Goal: Information Seeking & Learning: Check status

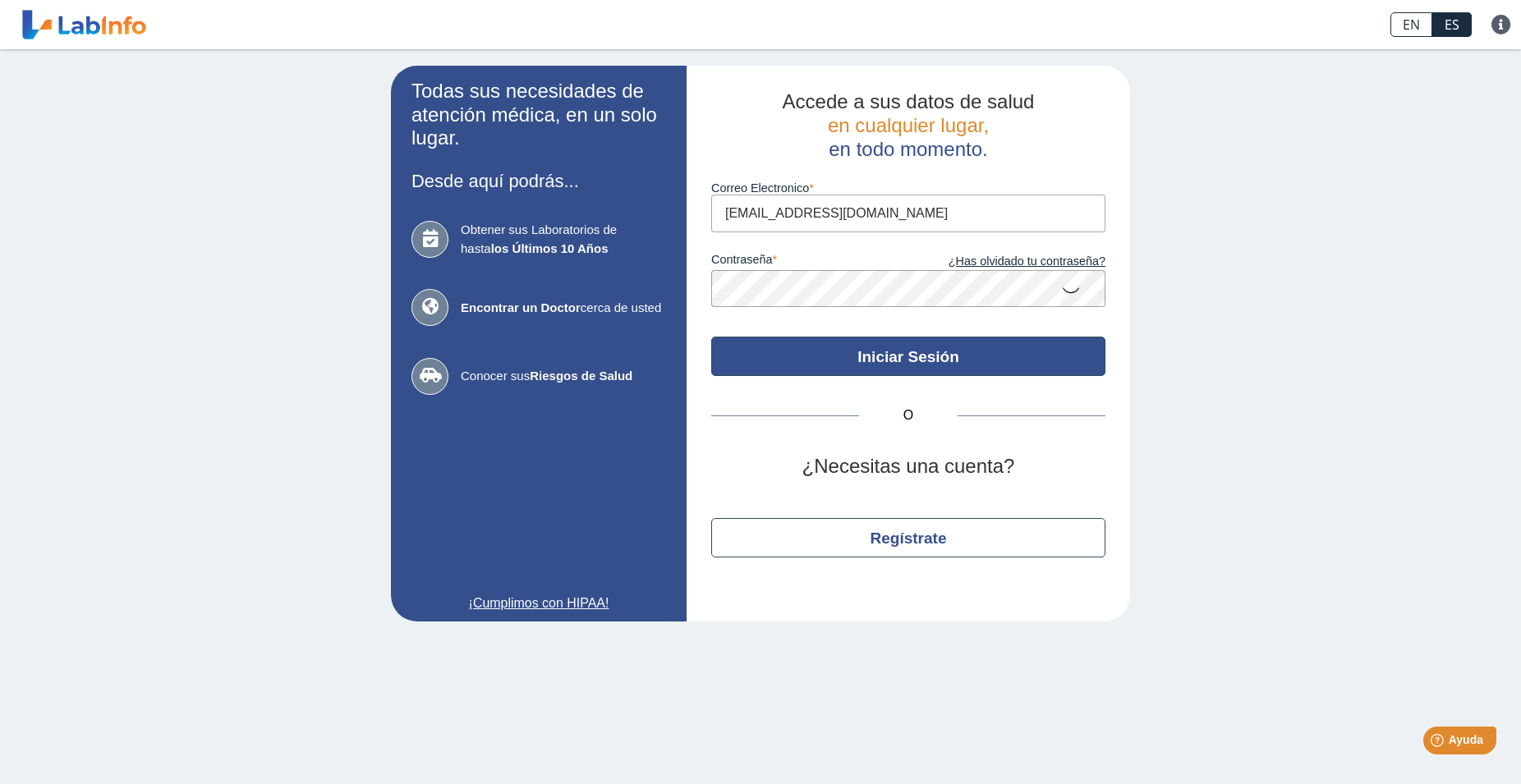
click at [917, 346] on button "Iniciar Sesión" at bounding box center [907, 356] width 394 height 39
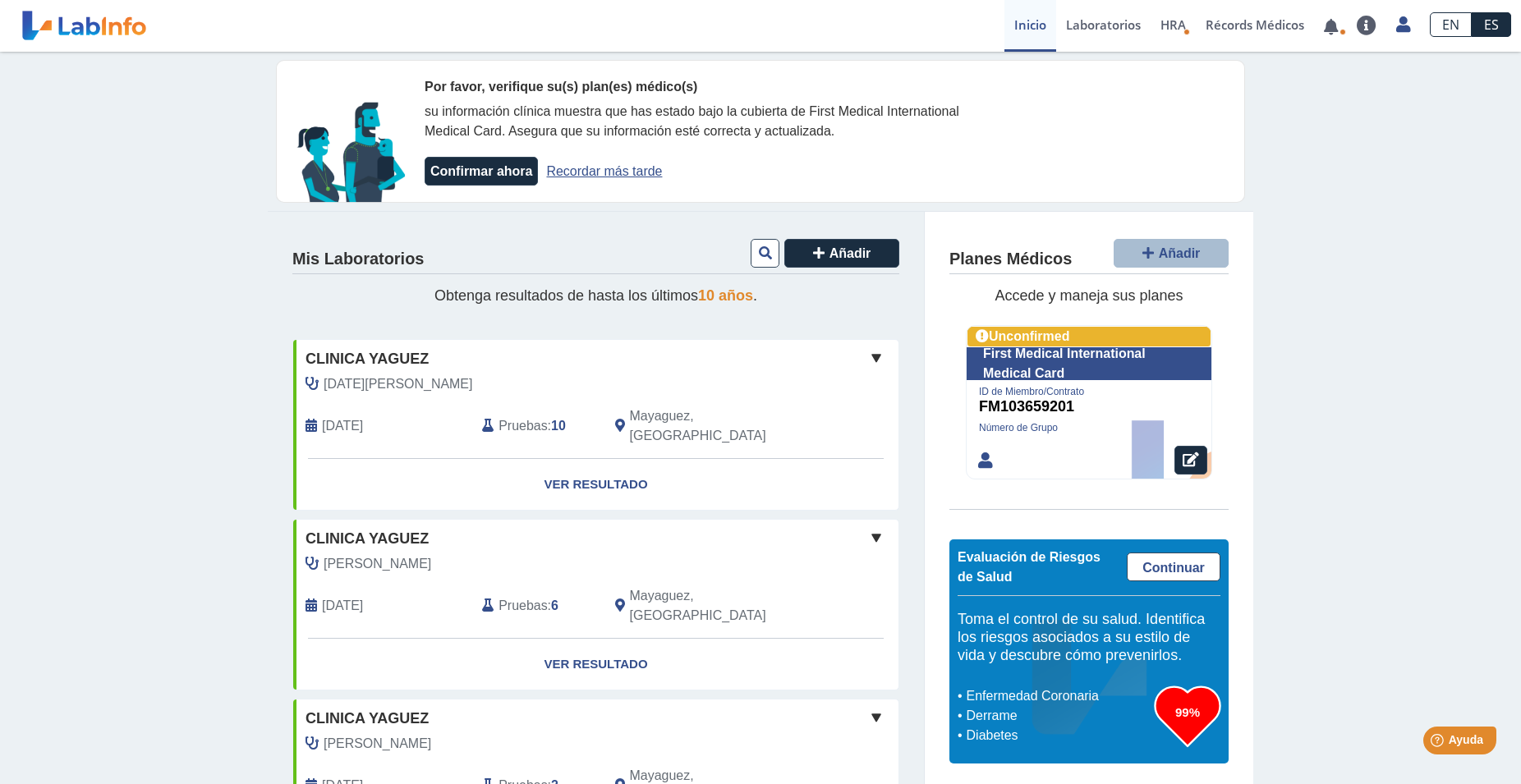
click at [364, 384] on span "[DATE][PERSON_NAME]" at bounding box center [398, 384] width 149 height 20
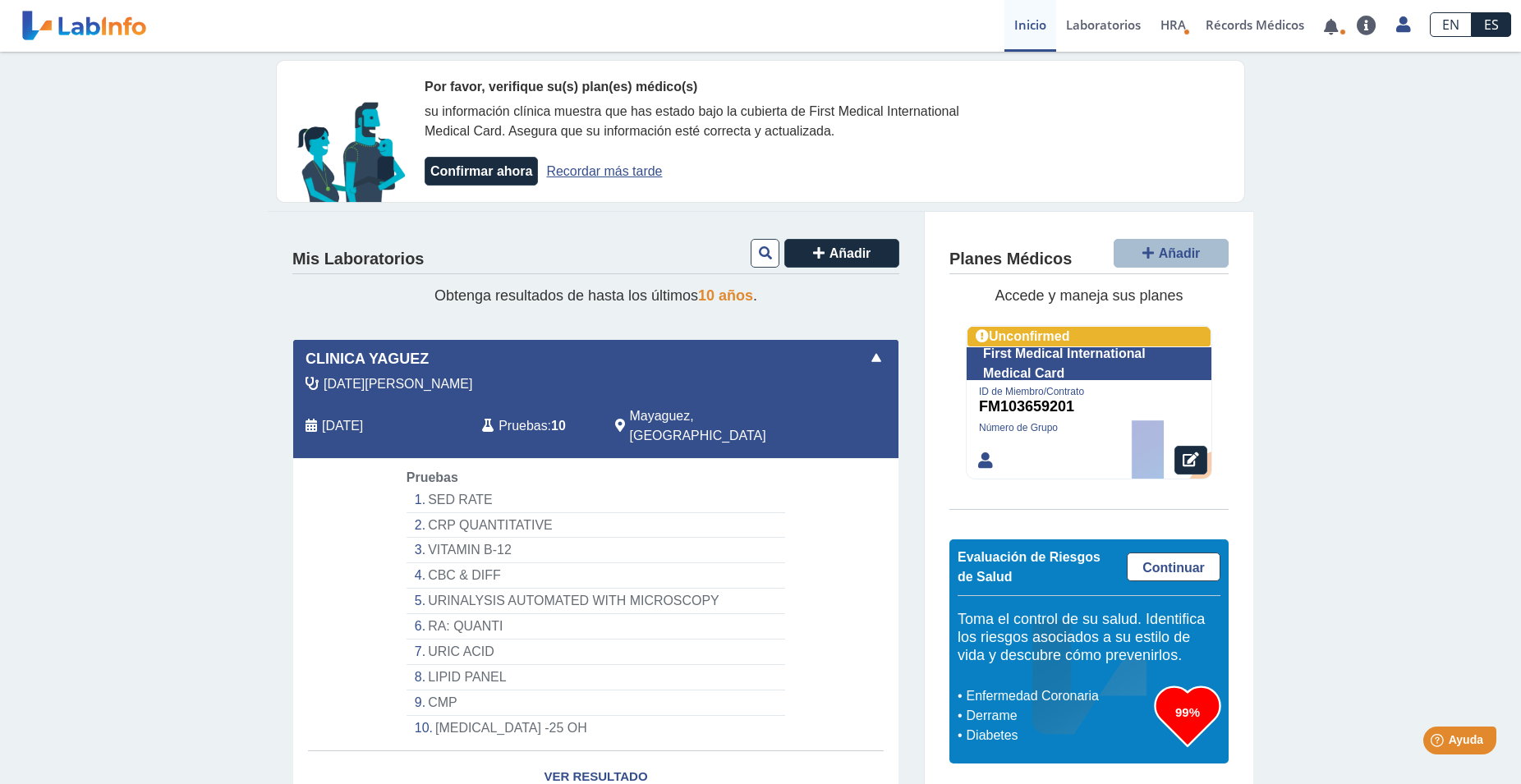
click at [436, 488] on li "SED RATE" at bounding box center [595, 500] width 379 height 25
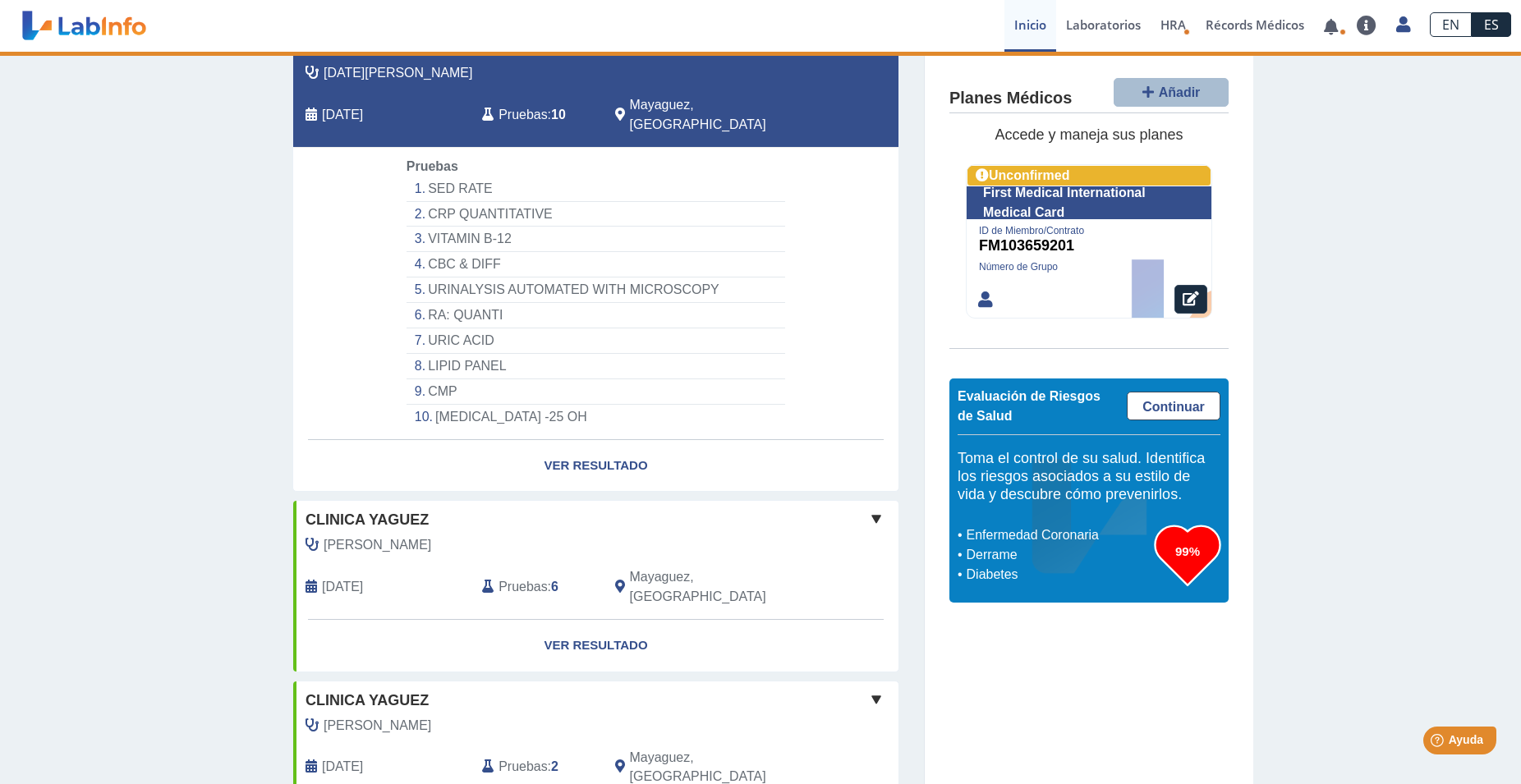
scroll to position [335, 0]
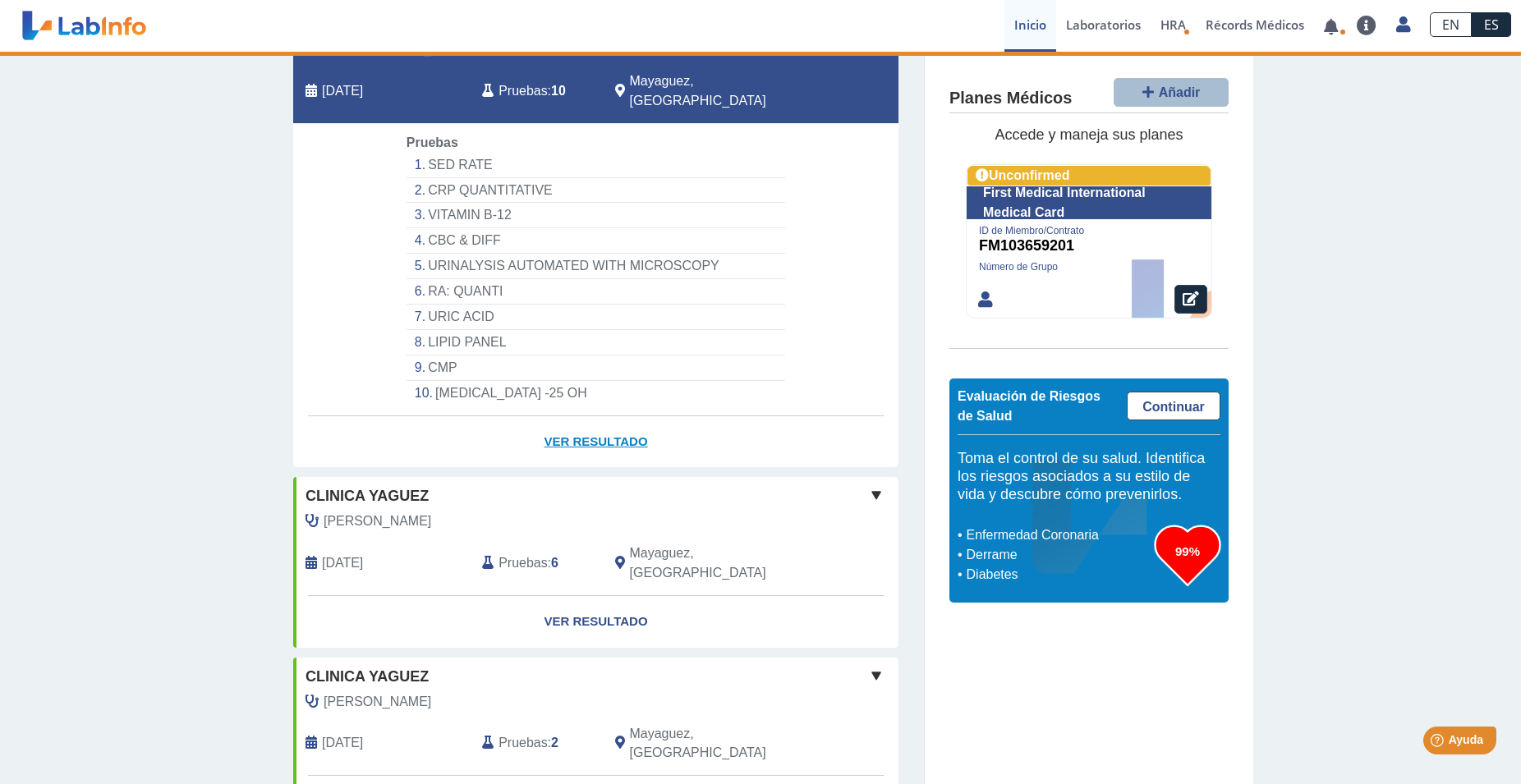
click at [596, 420] on link "Ver Resultado" at bounding box center [596, 442] width 605 height 52
click at [608, 423] on link "Ver Resultado" at bounding box center [596, 442] width 605 height 52
select select "********"
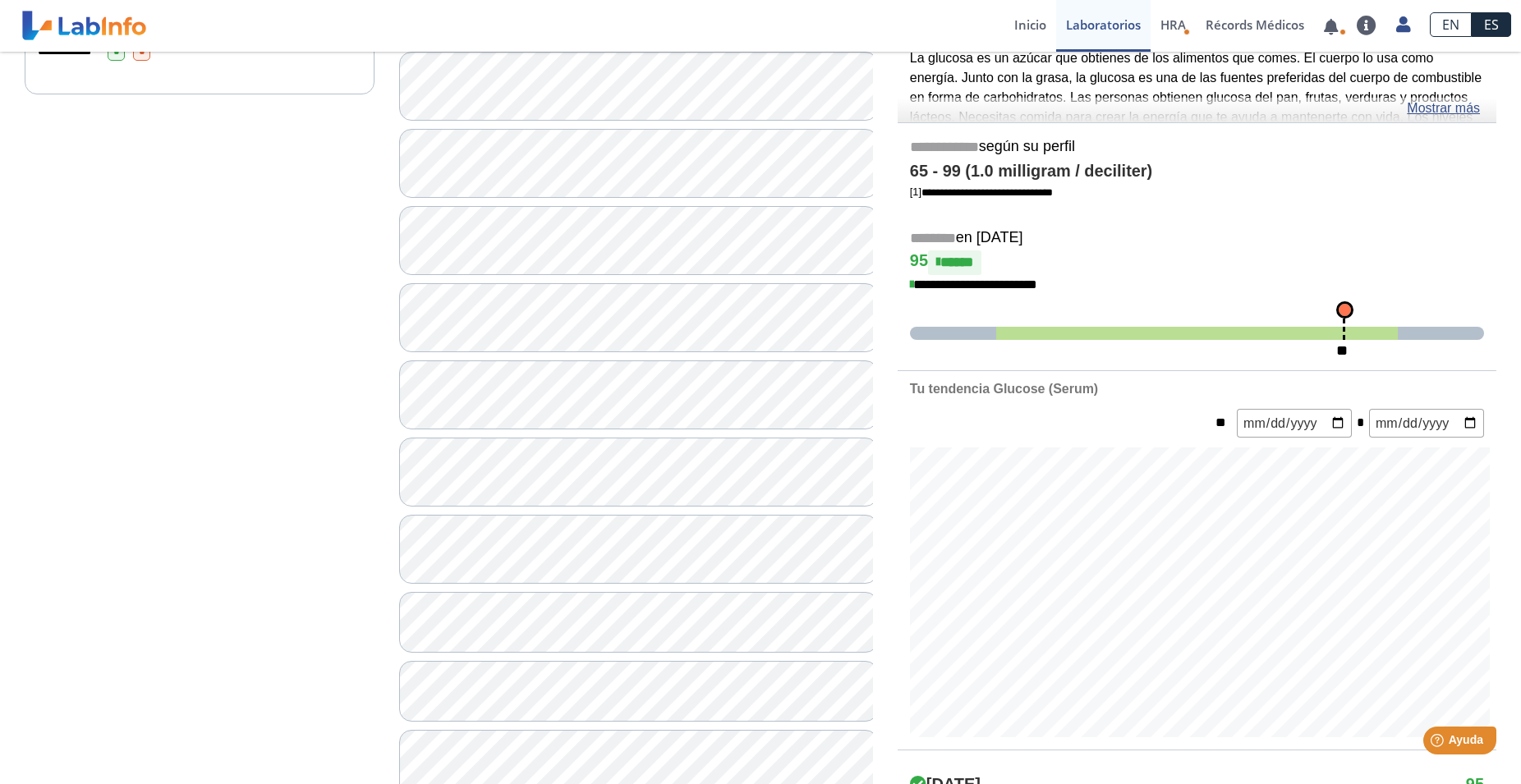
scroll to position [251, 0]
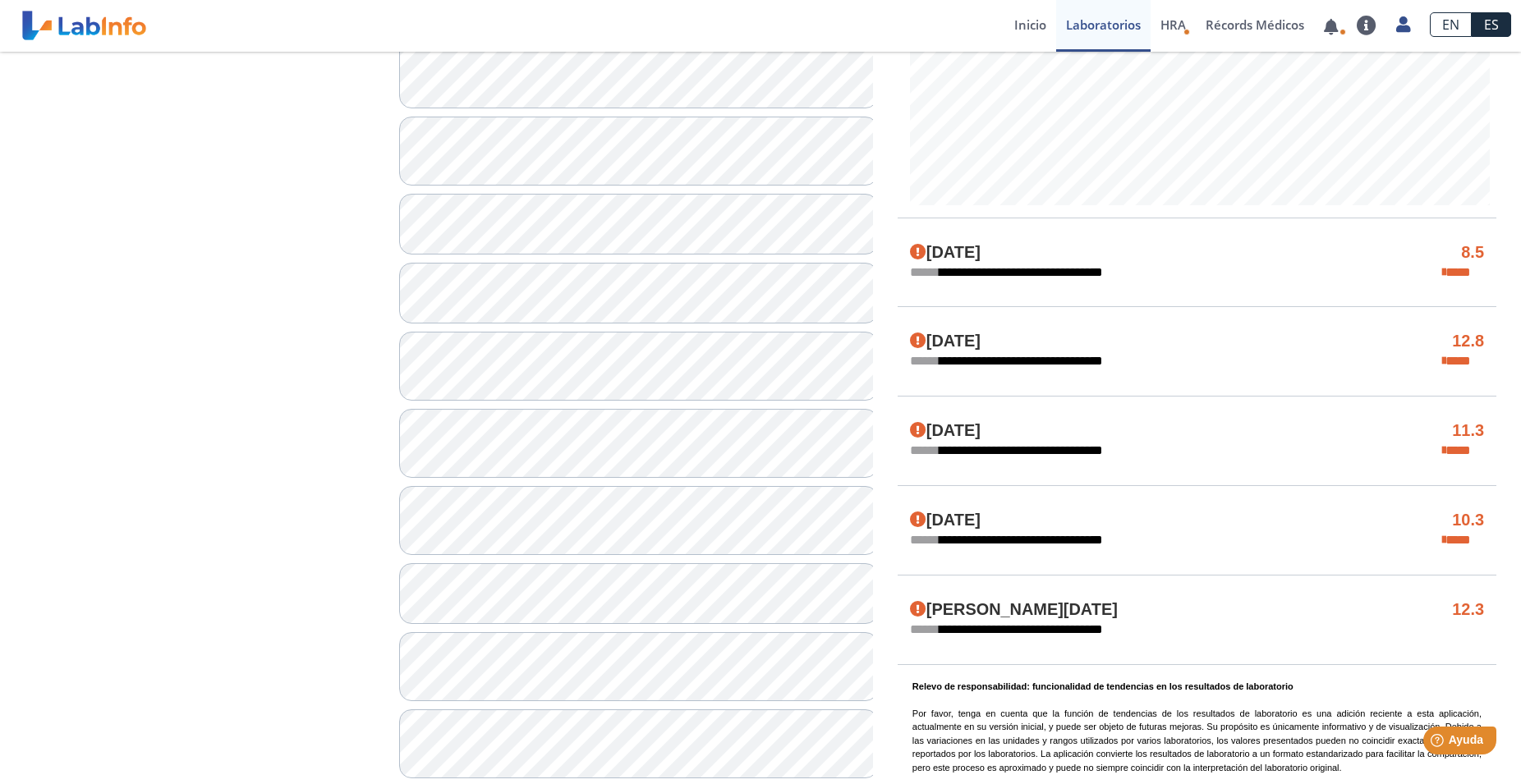
scroll to position [670, 0]
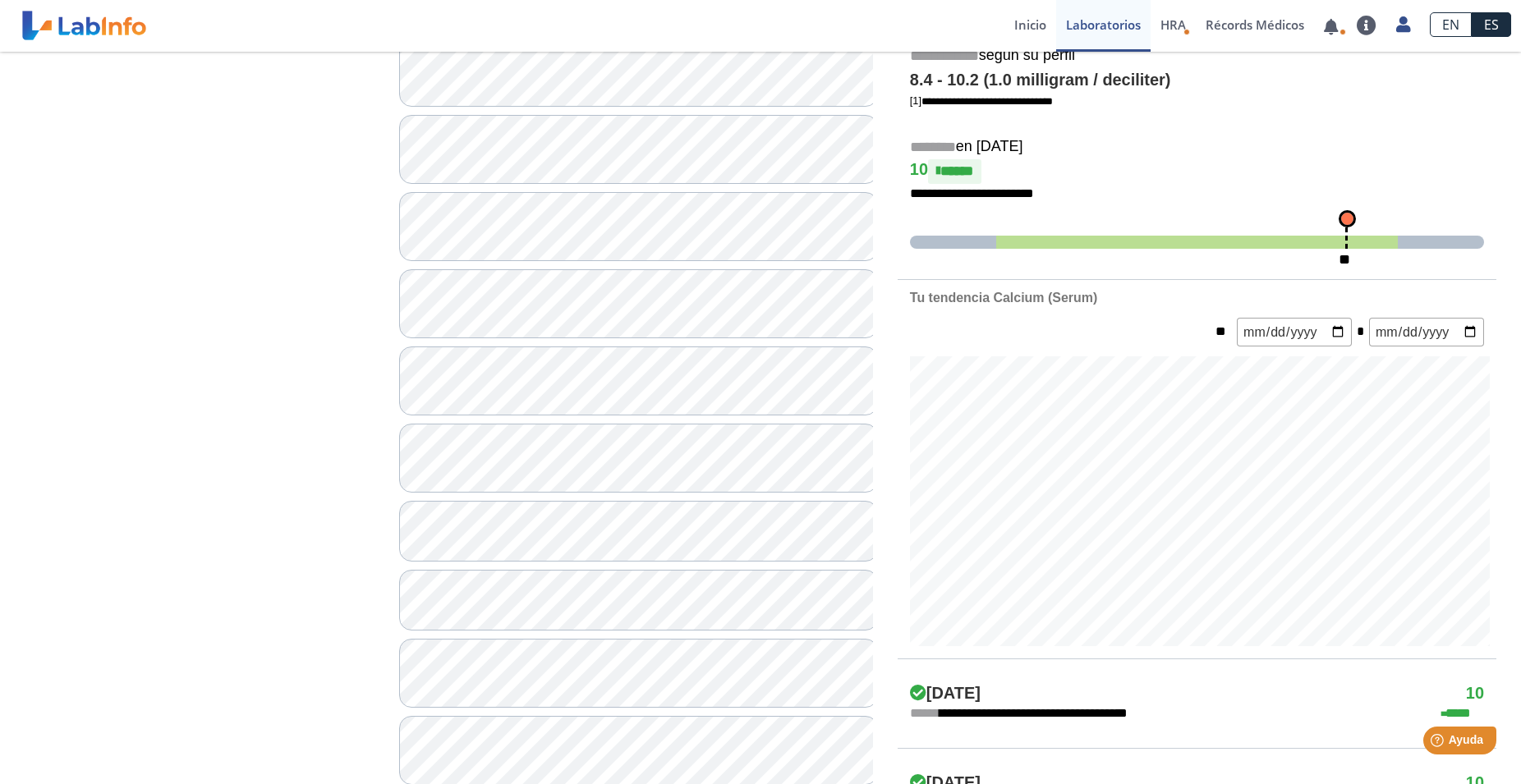
scroll to position [335, 0]
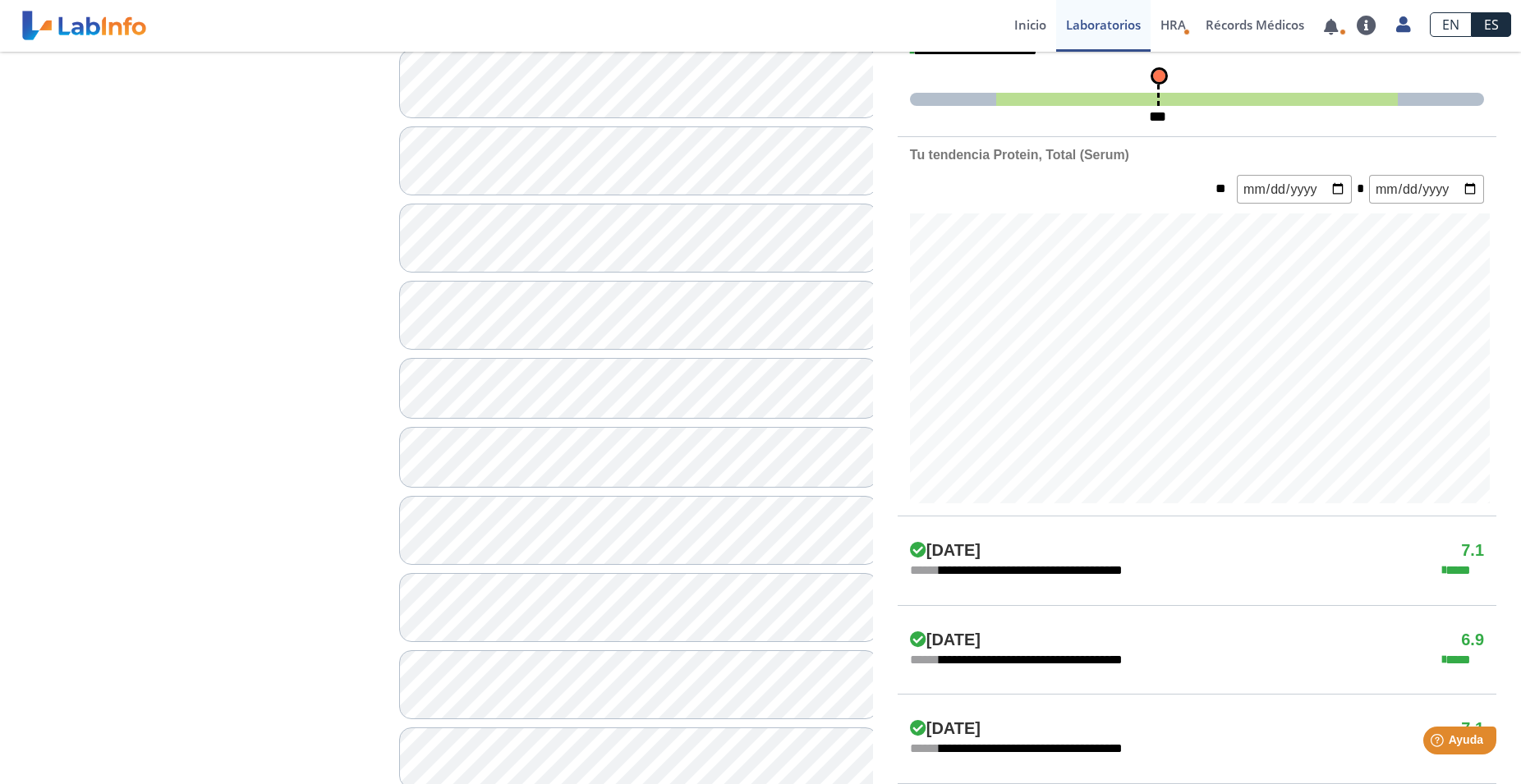
scroll to position [503, 0]
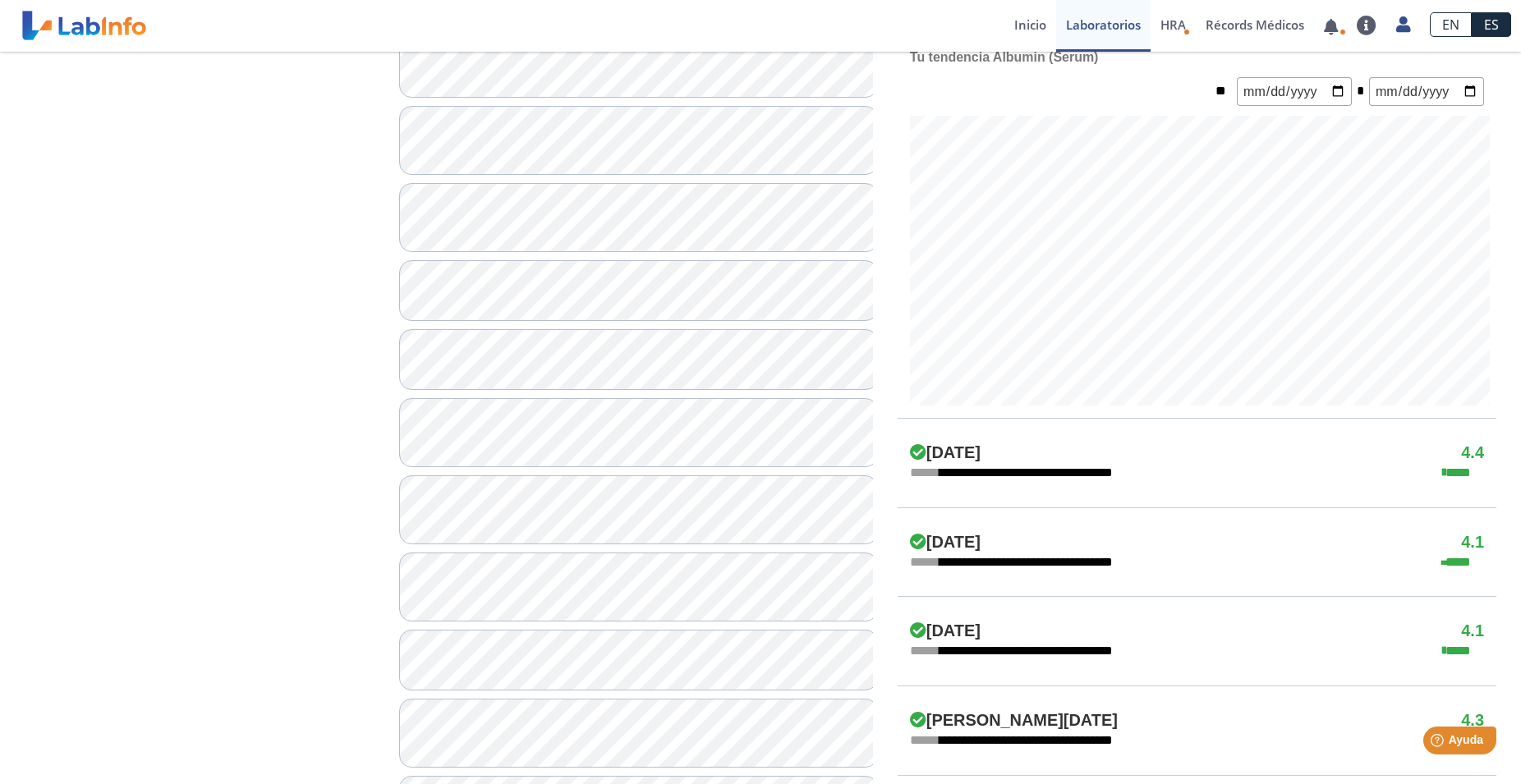
scroll to position [670, 0]
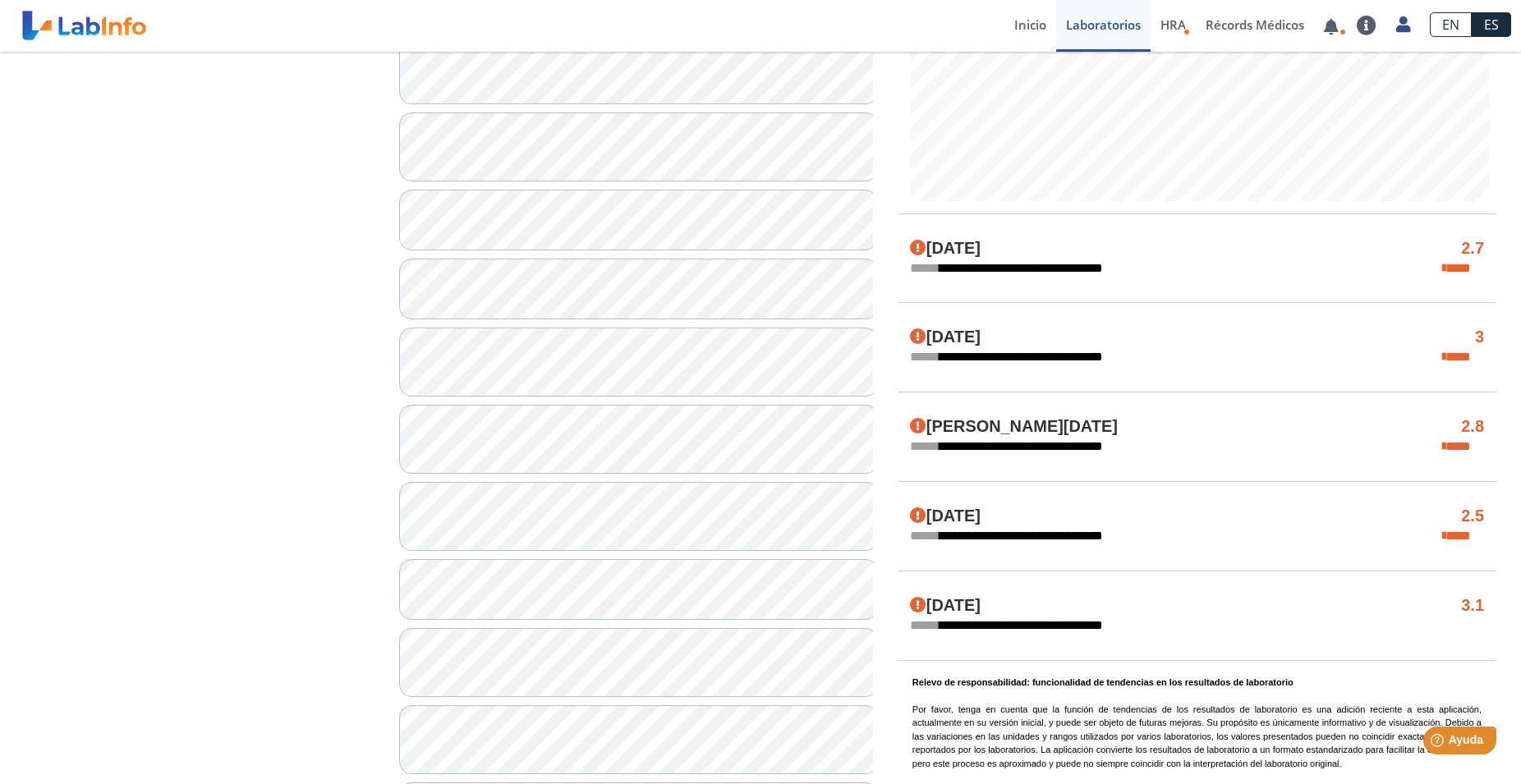
scroll to position [670, 0]
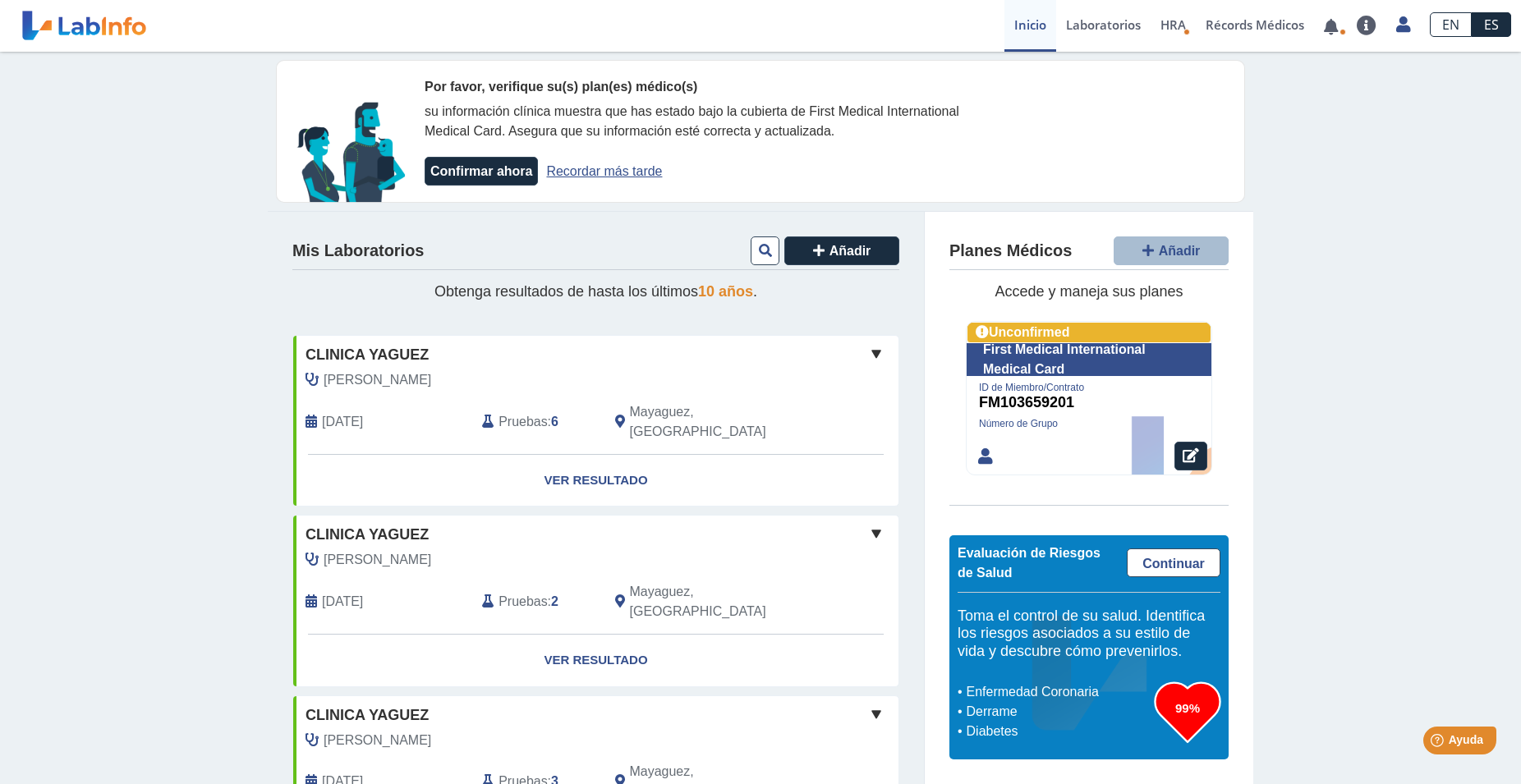
click at [520, 412] on span "Pruebas" at bounding box center [523, 421] width 49 height 20
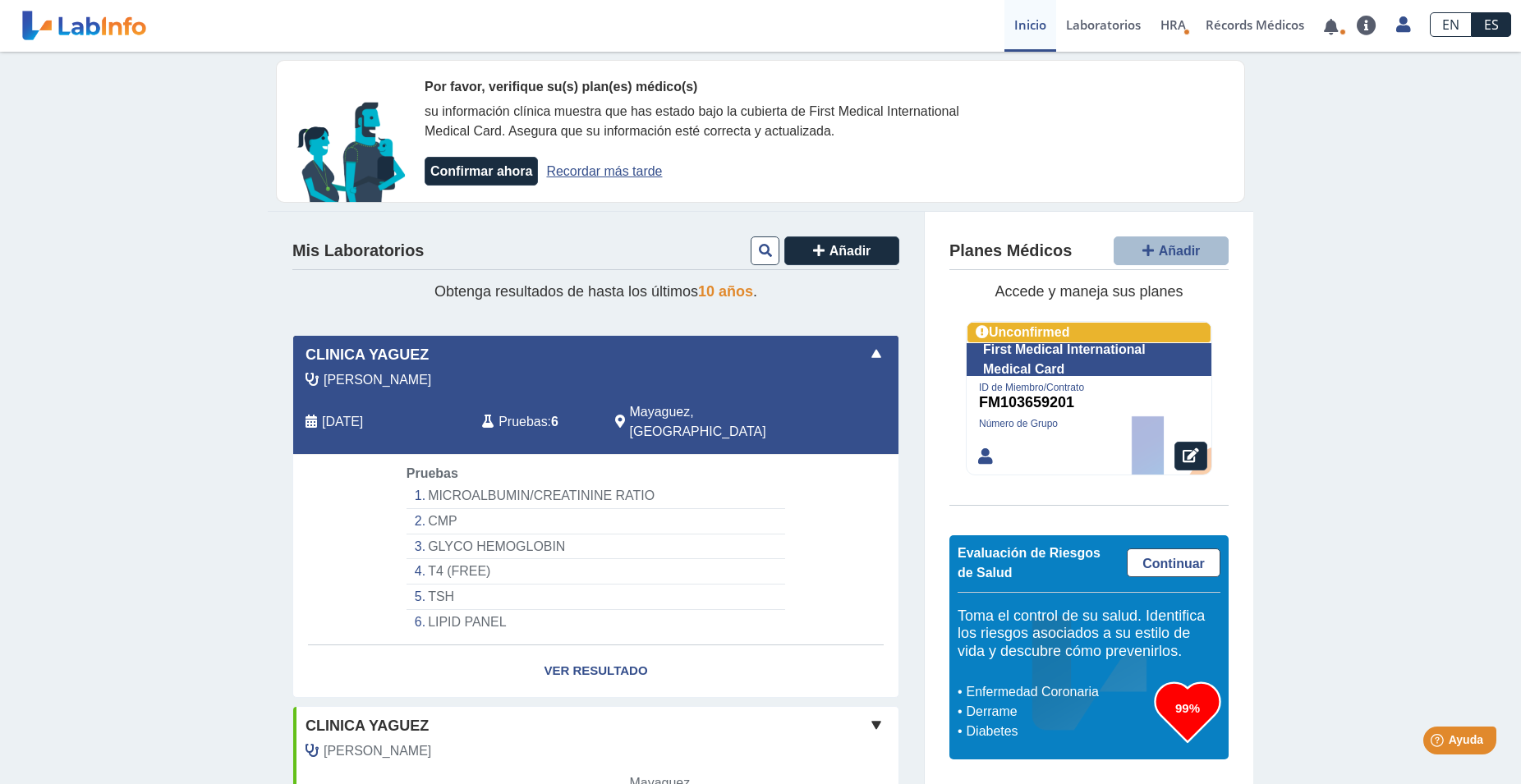
click at [431, 585] on li "TSH" at bounding box center [595, 597] width 379 height 25
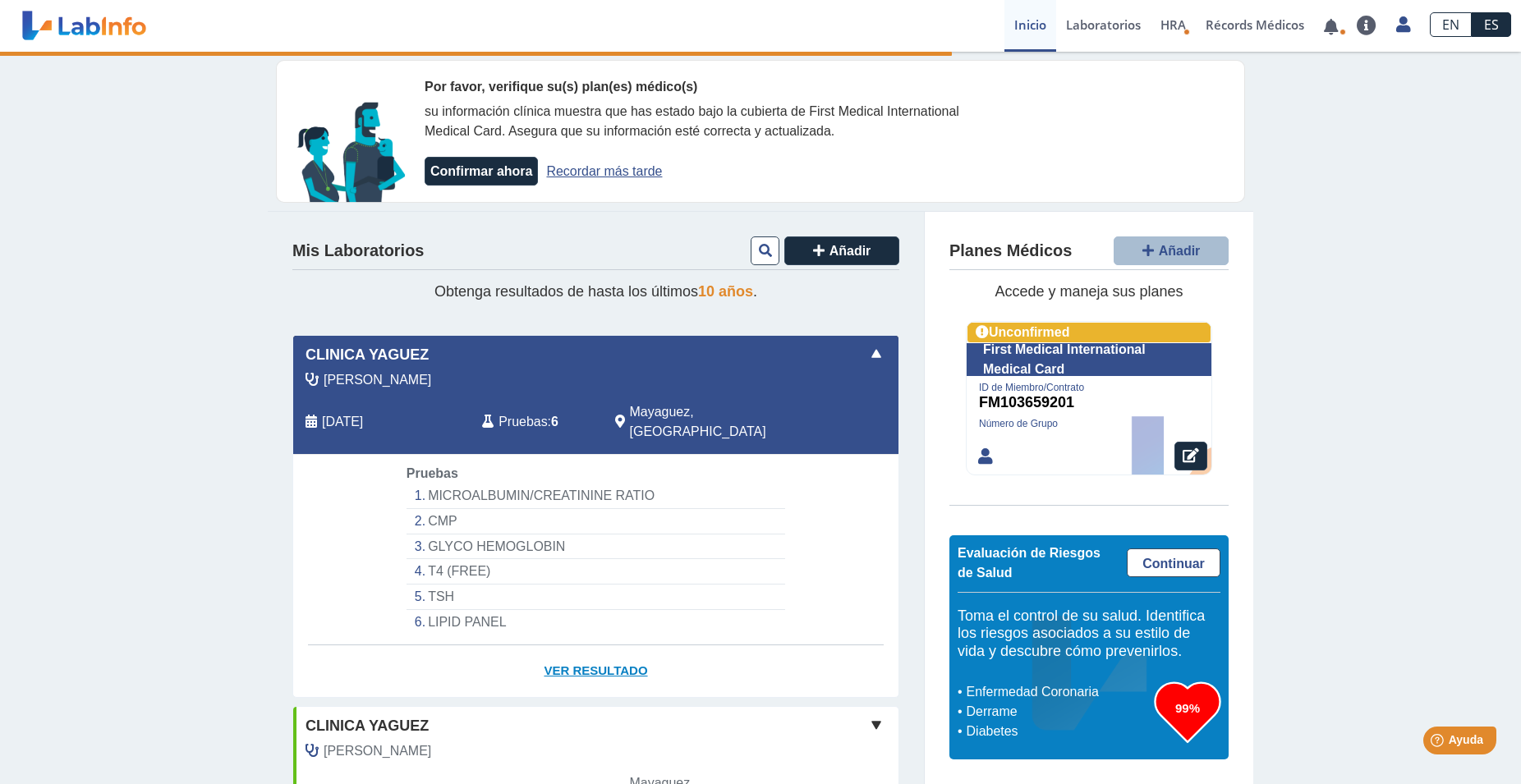
select select "***"
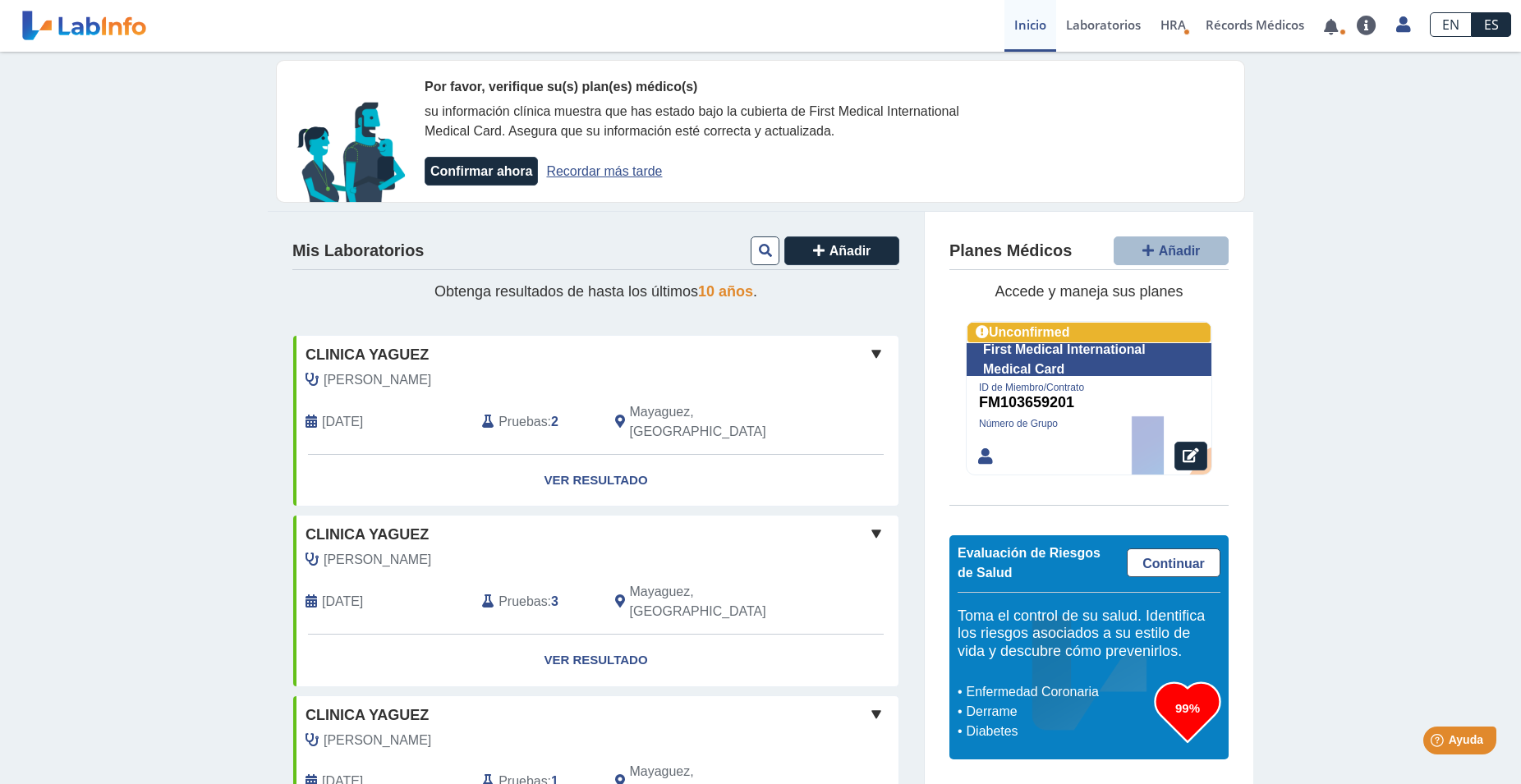
click at [519, 412] on span "Pruebas" at bounding box center [523, 421] width 49 height 20
click at [1096, 23] on link "Laboratorios" at bounding box center [1103, 25] width 94 height 52
click at [522, 413] on span "Pruebas" at bounding box center [523, 421] width 49 height 20
click at [581, 458] on link "Ver Resultado" at bounding box center [596, 480] width 605 height 52
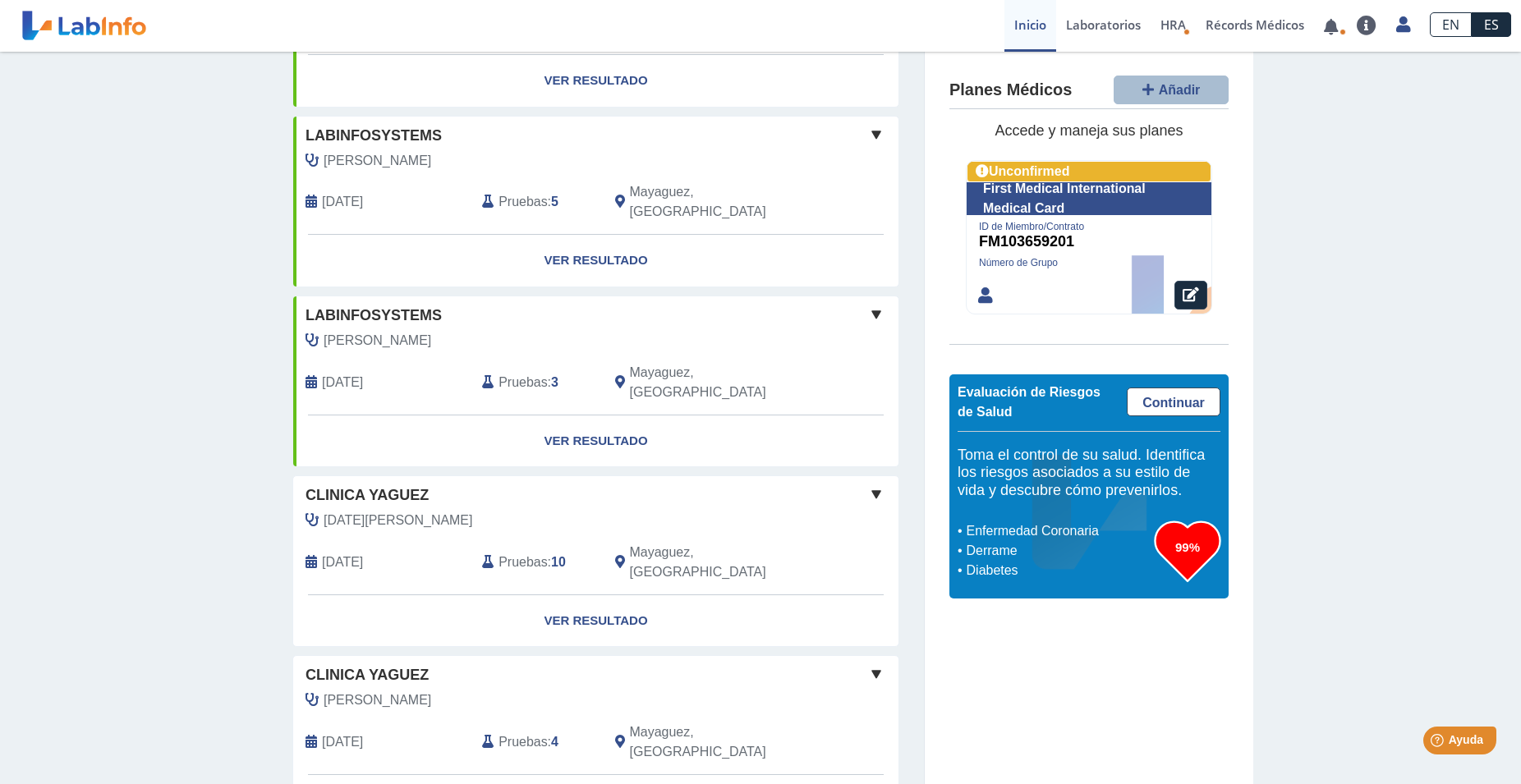
scroll to position [587, 0]
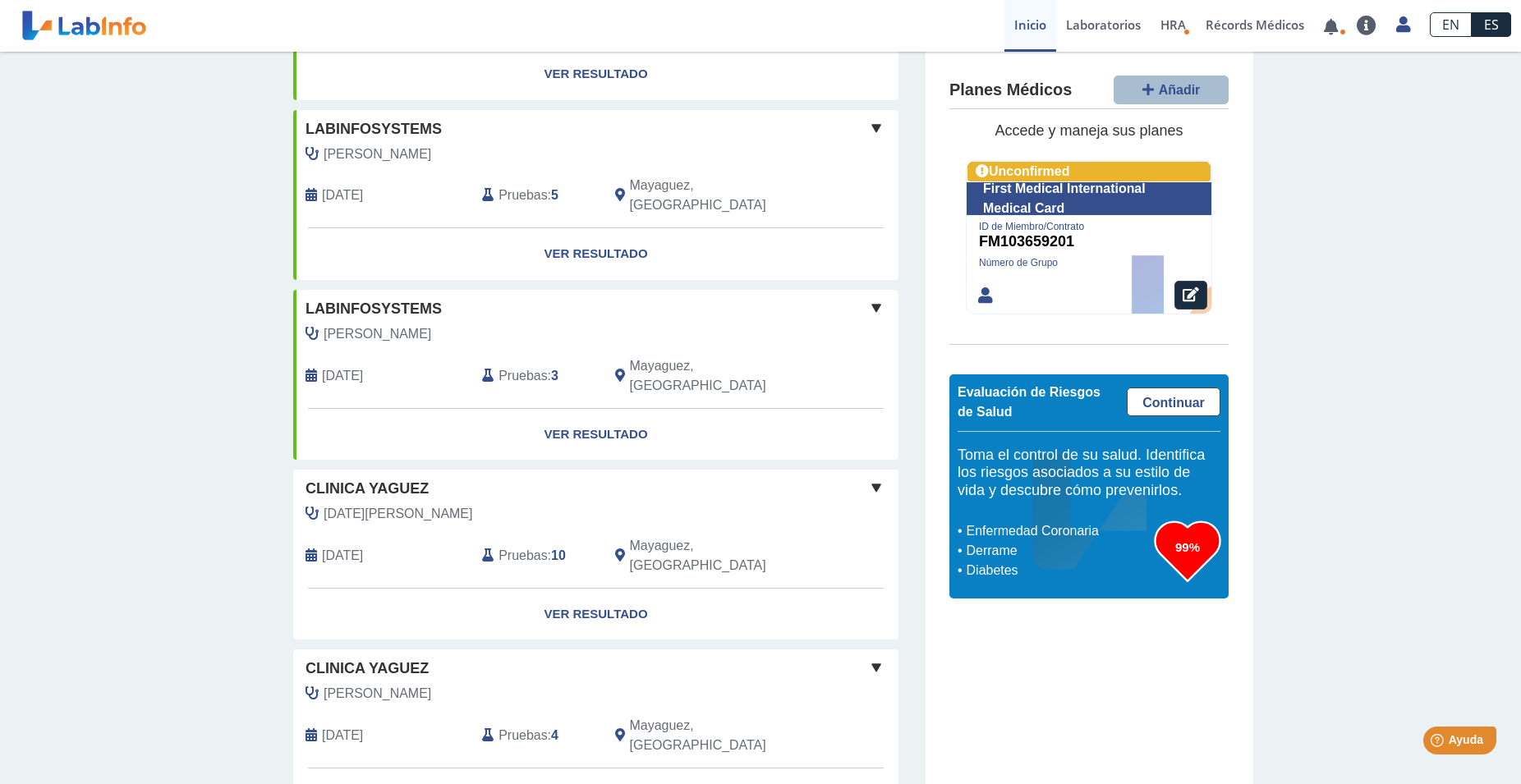
click at [519, 546] on span "Pruebas" at bounding box center [523, 556] width 49 height 20
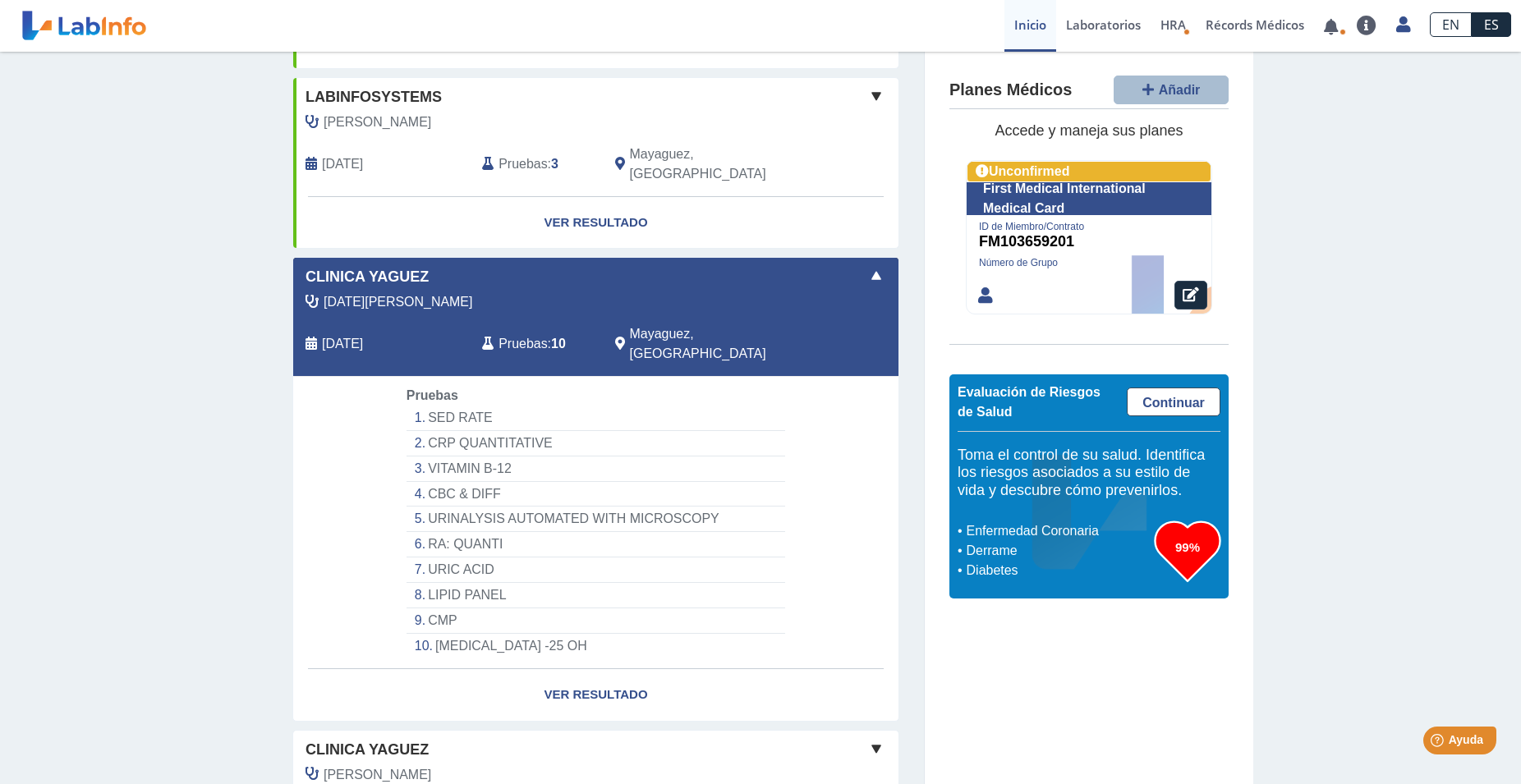
scroll to position [838, 0]
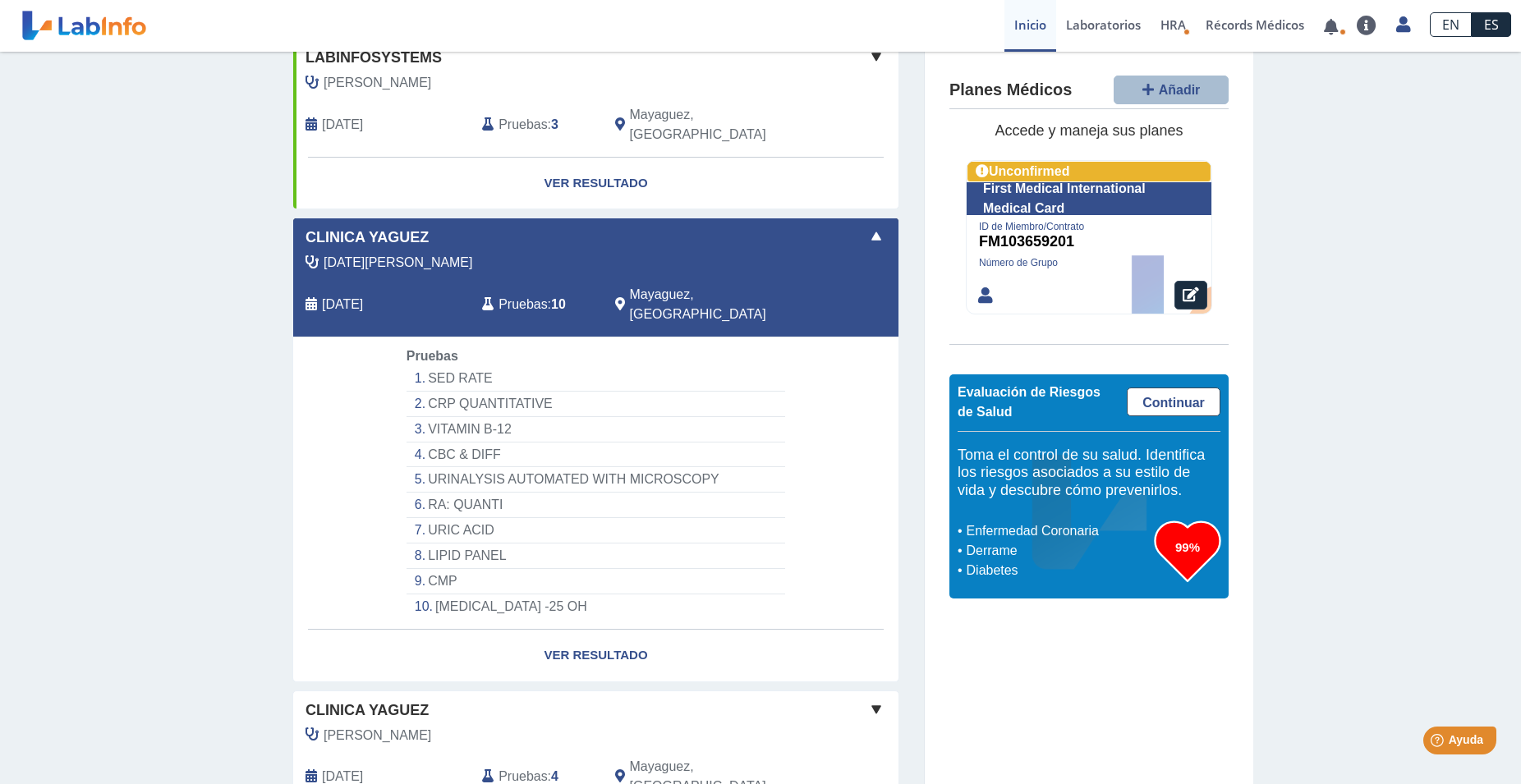
click at [431, 367] on li "SED RATE" at bounding box center [595, 379] width 379 height 25
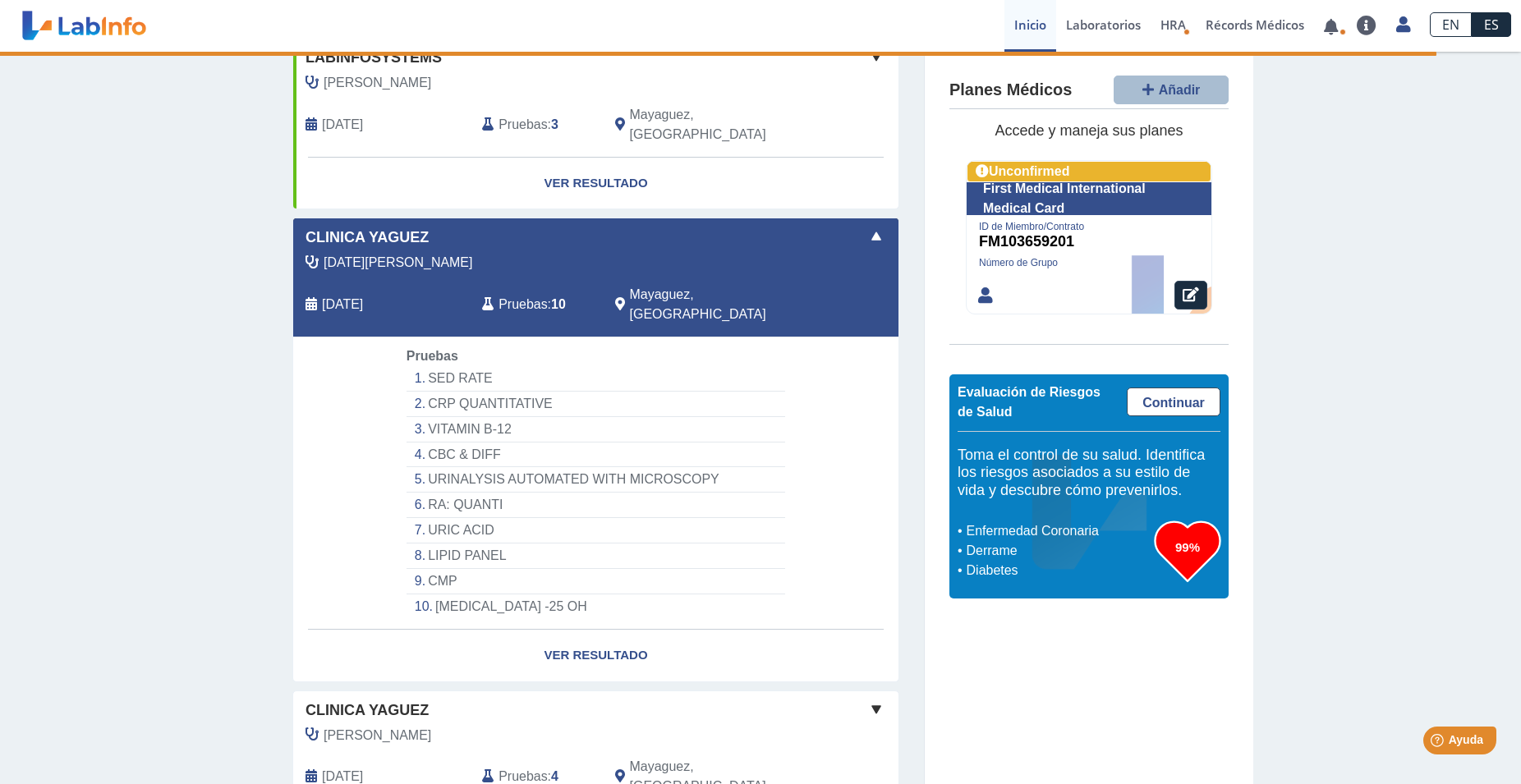
select select "********"
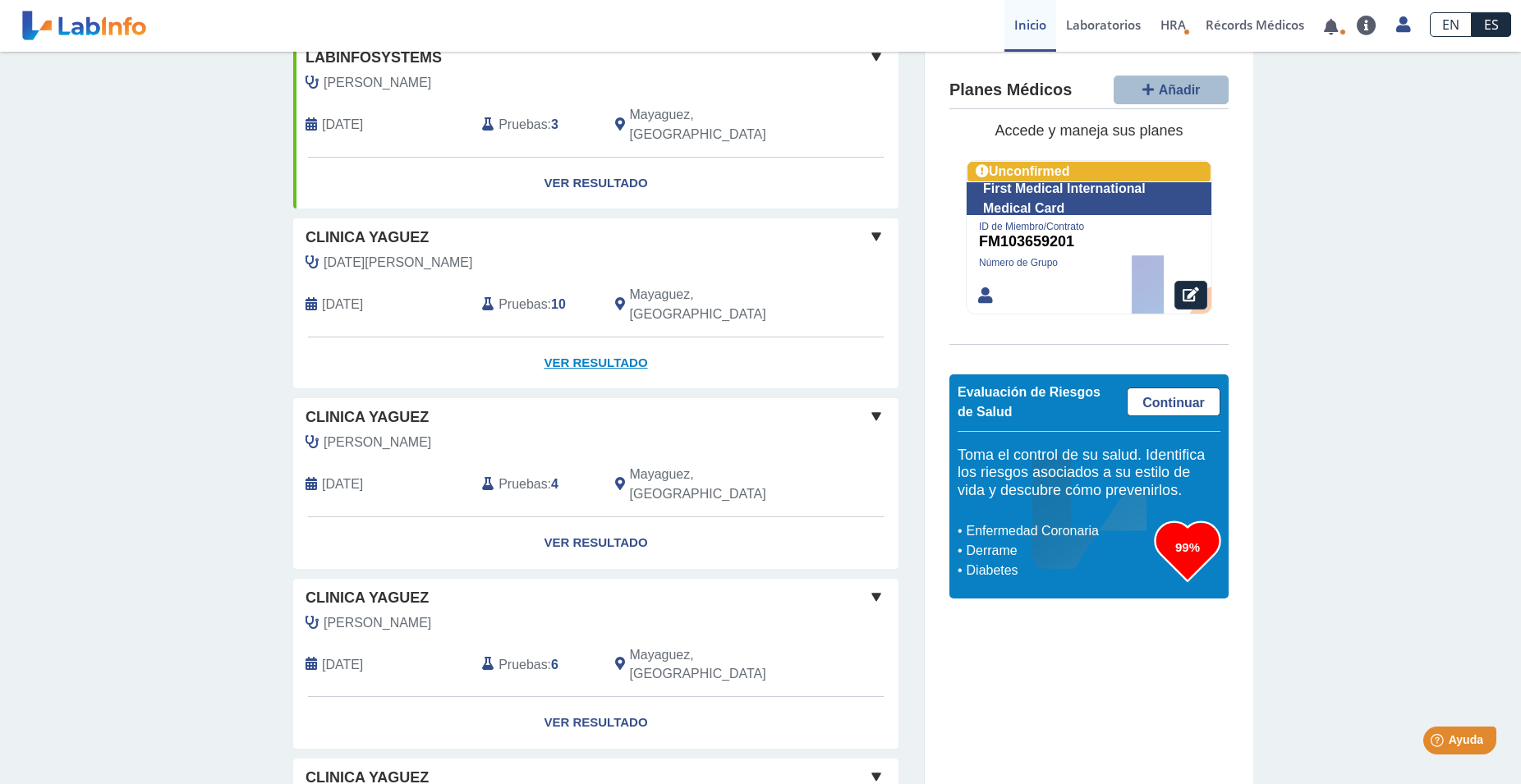
click at [588, 337] on link "Ver Resultado" at bounding box center [596, 363] width 605 height 52
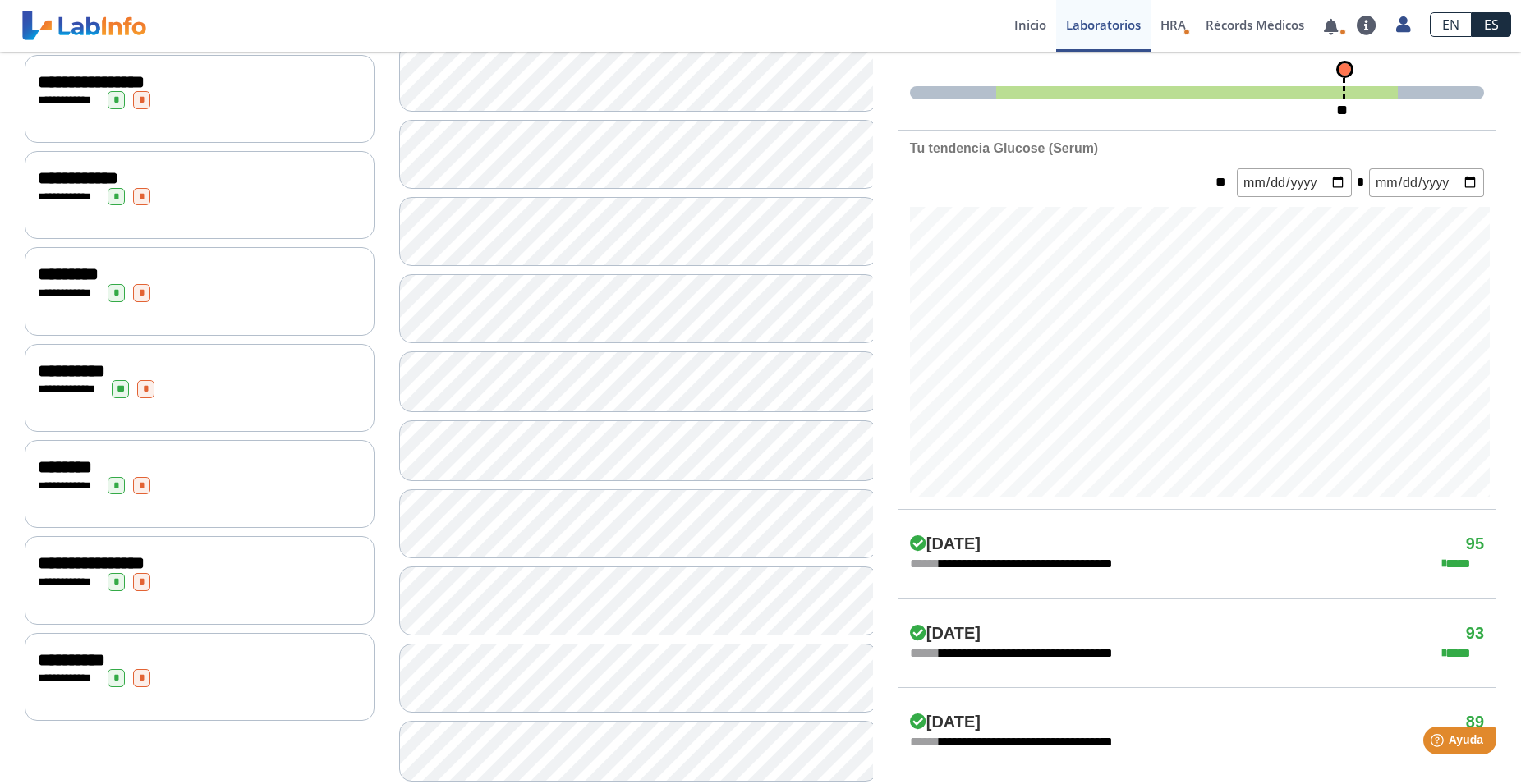
scroll to position [503, 0]
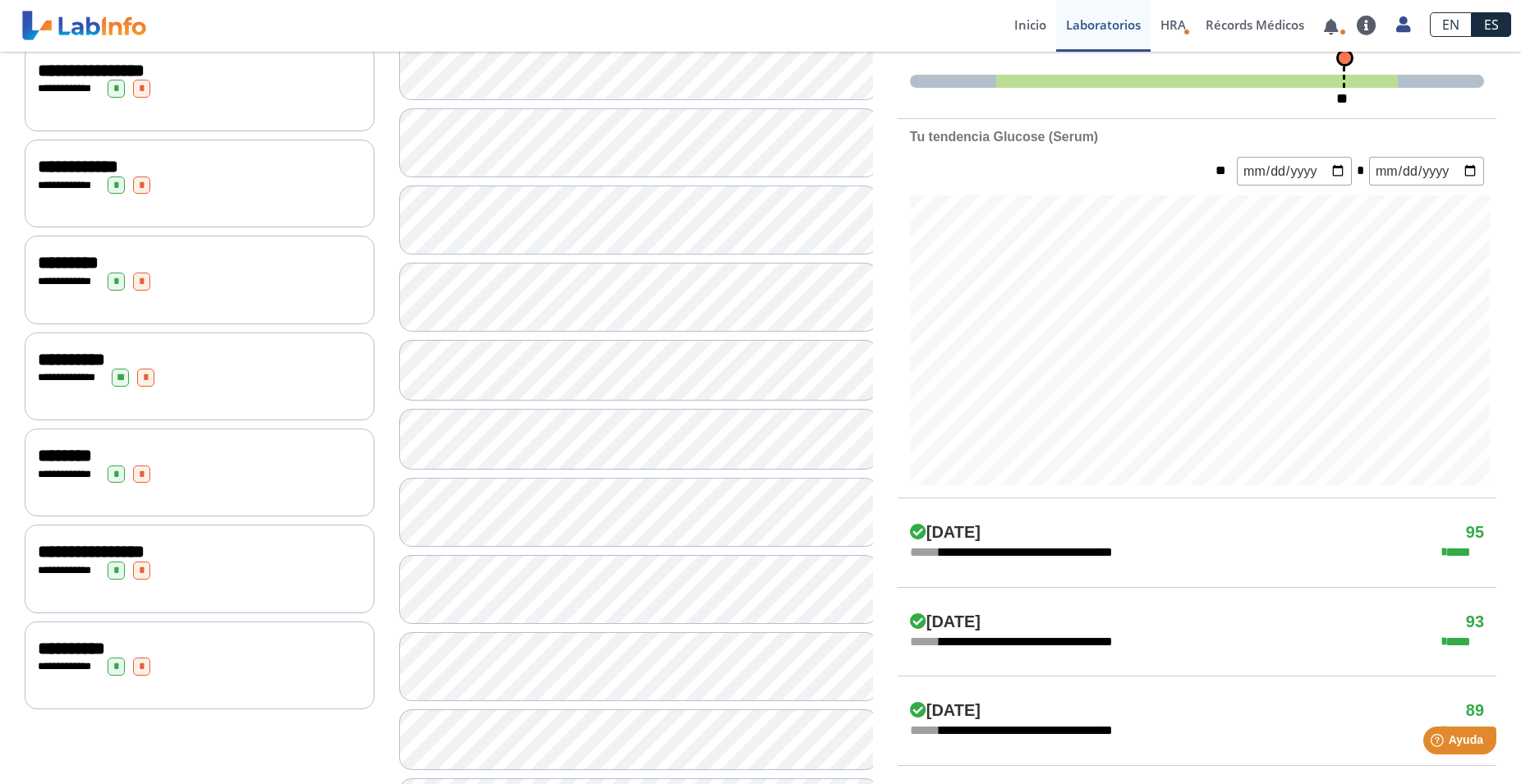
click at [71, 365] on span "**********" at bounding box center [71, 359] width 68 height 18
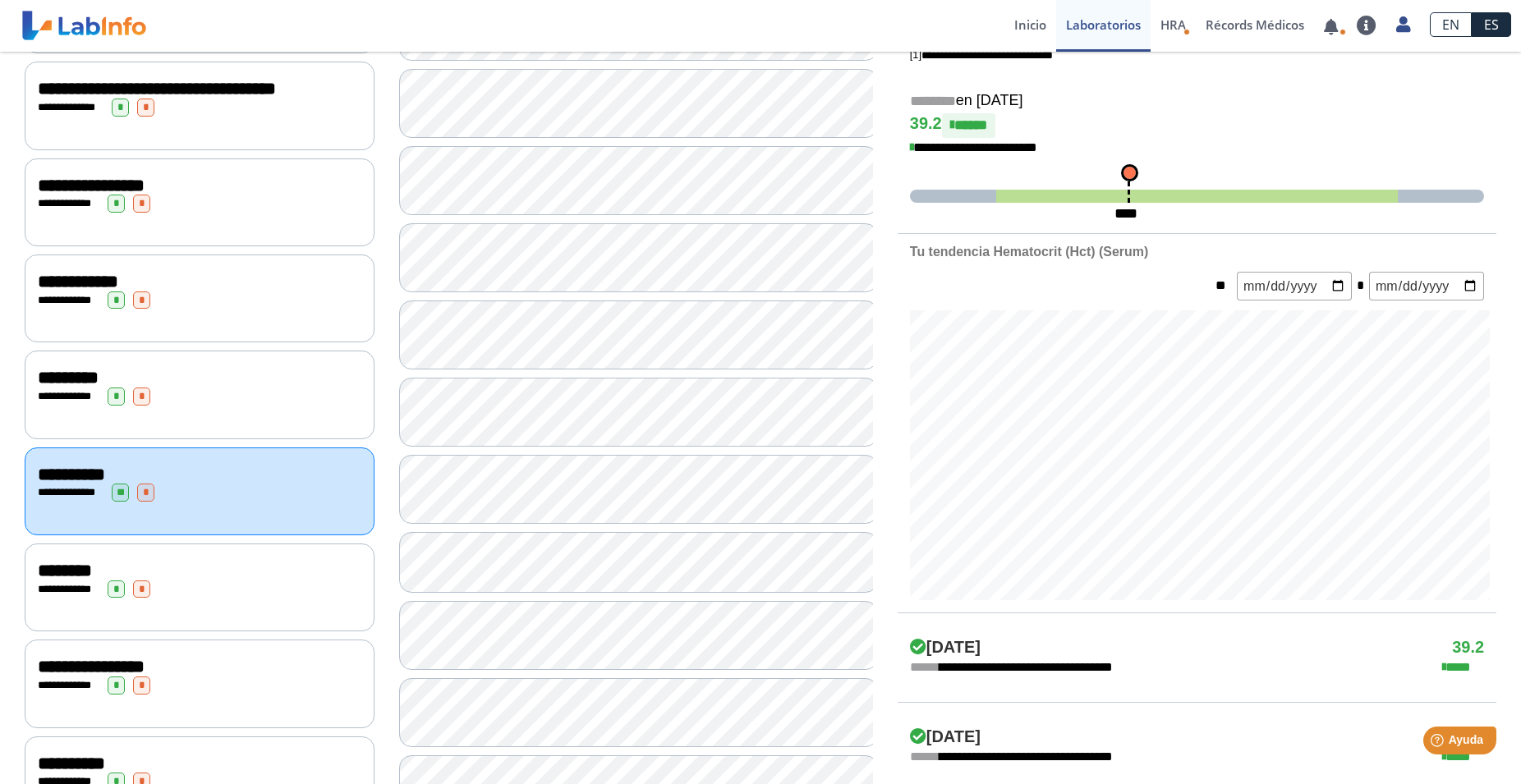
scroll to position [418, 0]
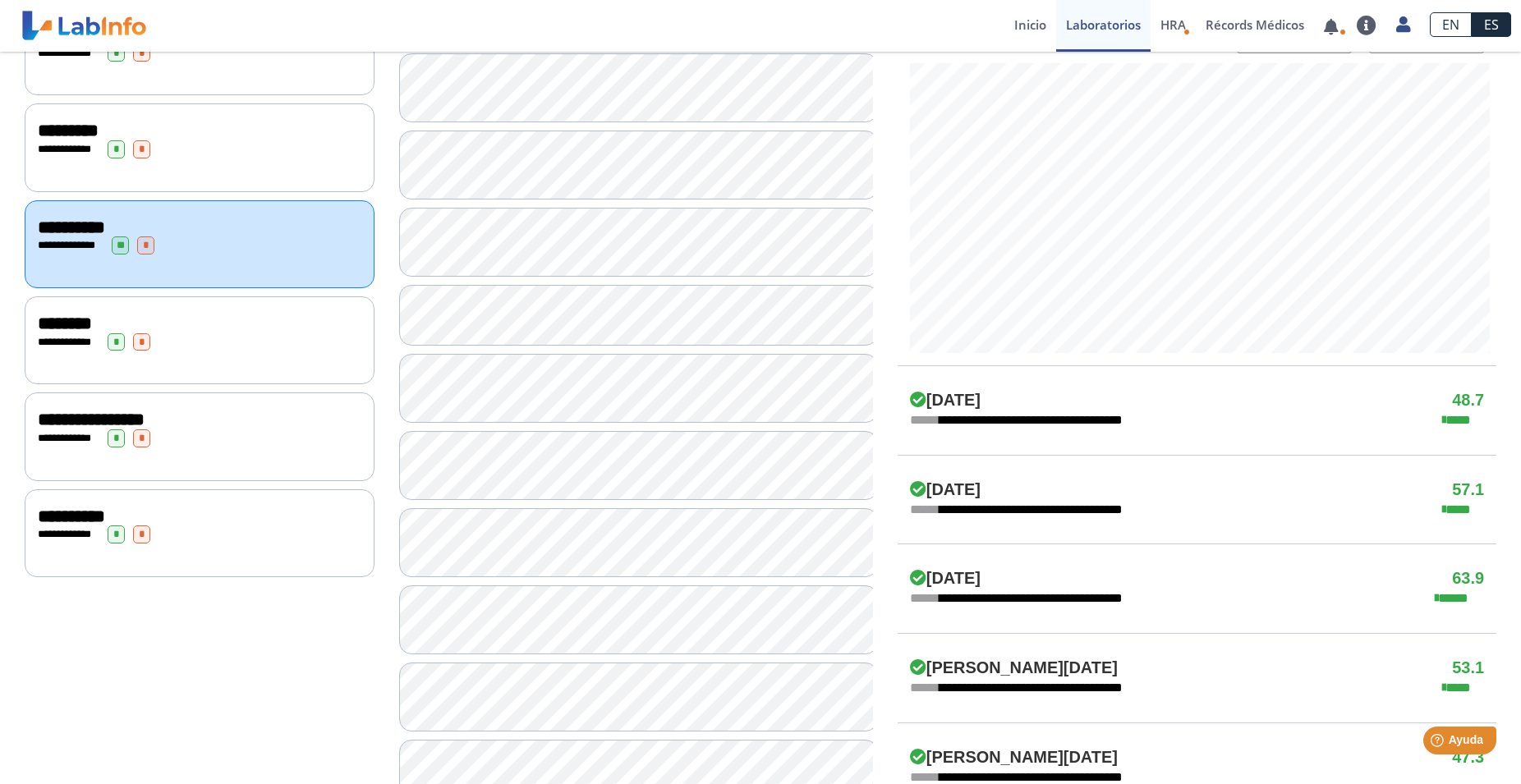
scroll to position [670, 0]
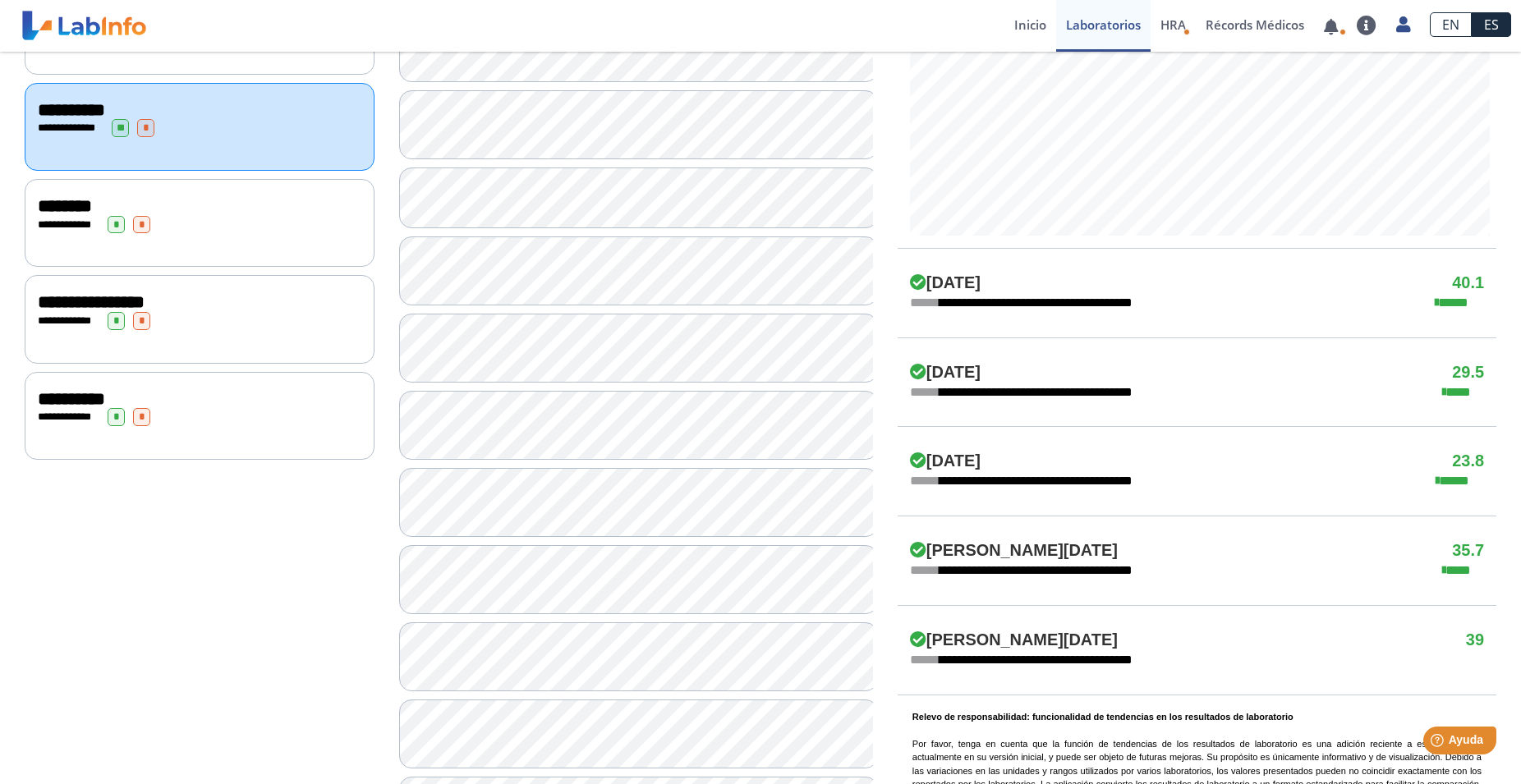
scroll to position [838, 0]
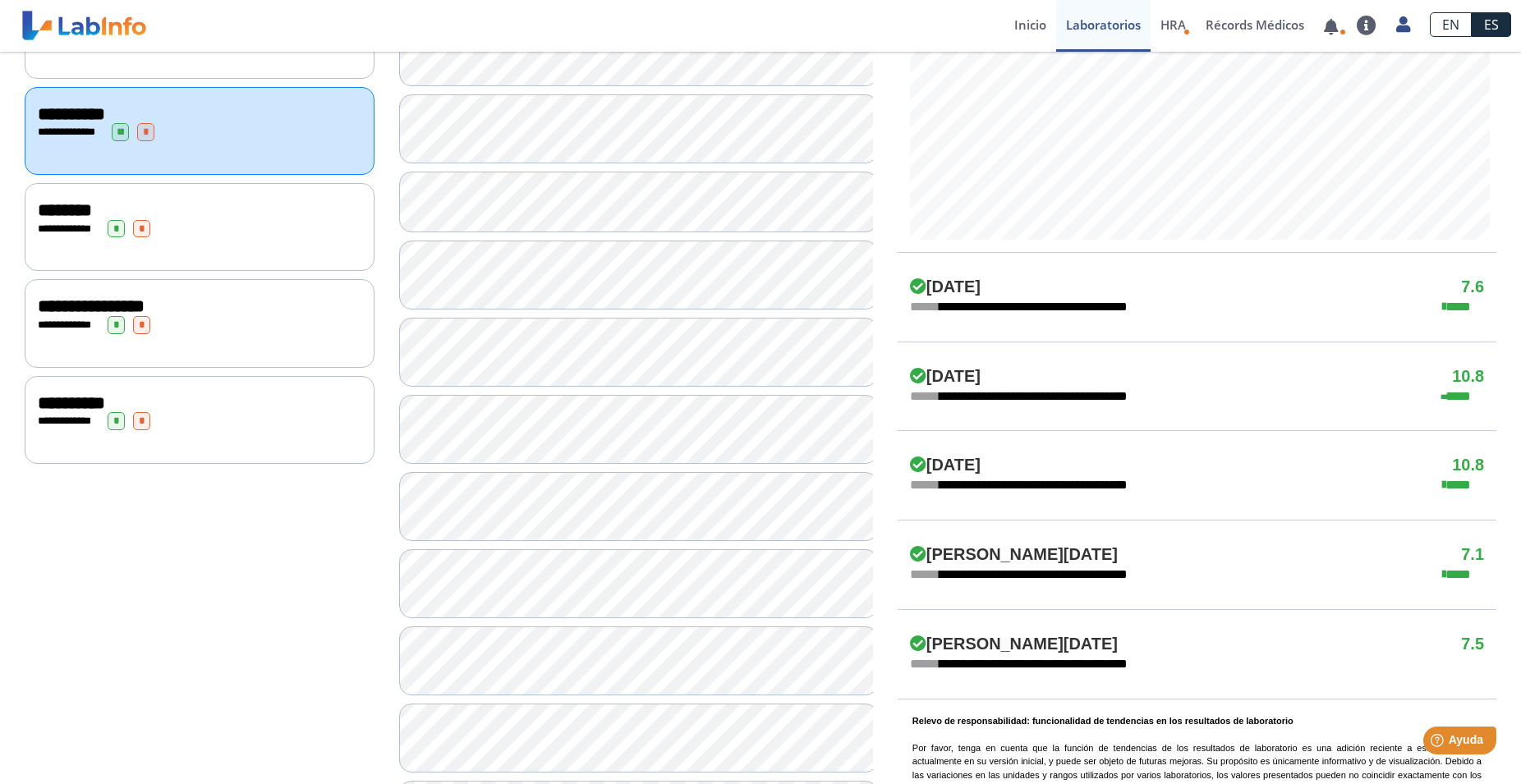
scroll to position [754, 0]
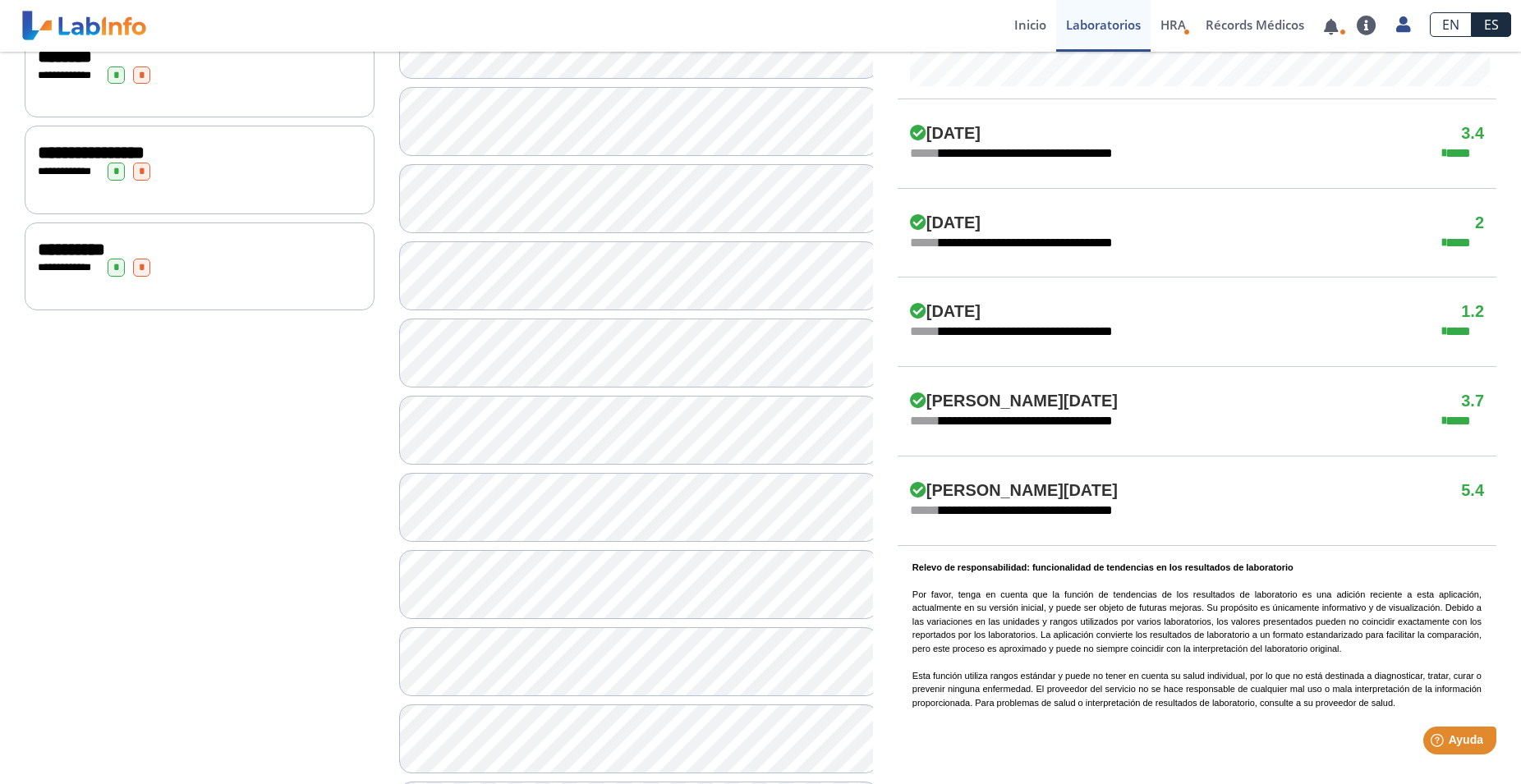
scroll to position [1005, 0]
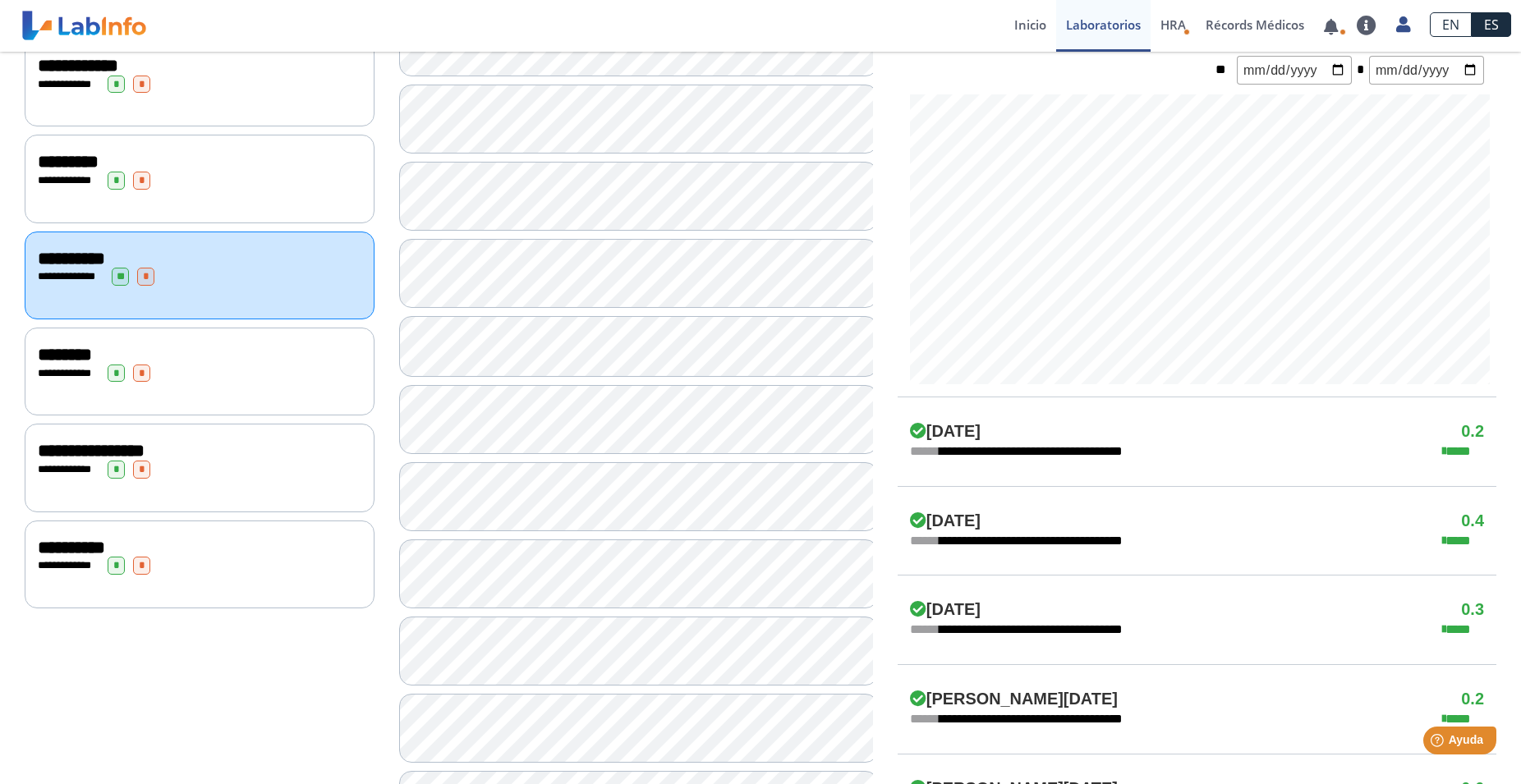
scroll to position [921, 0]
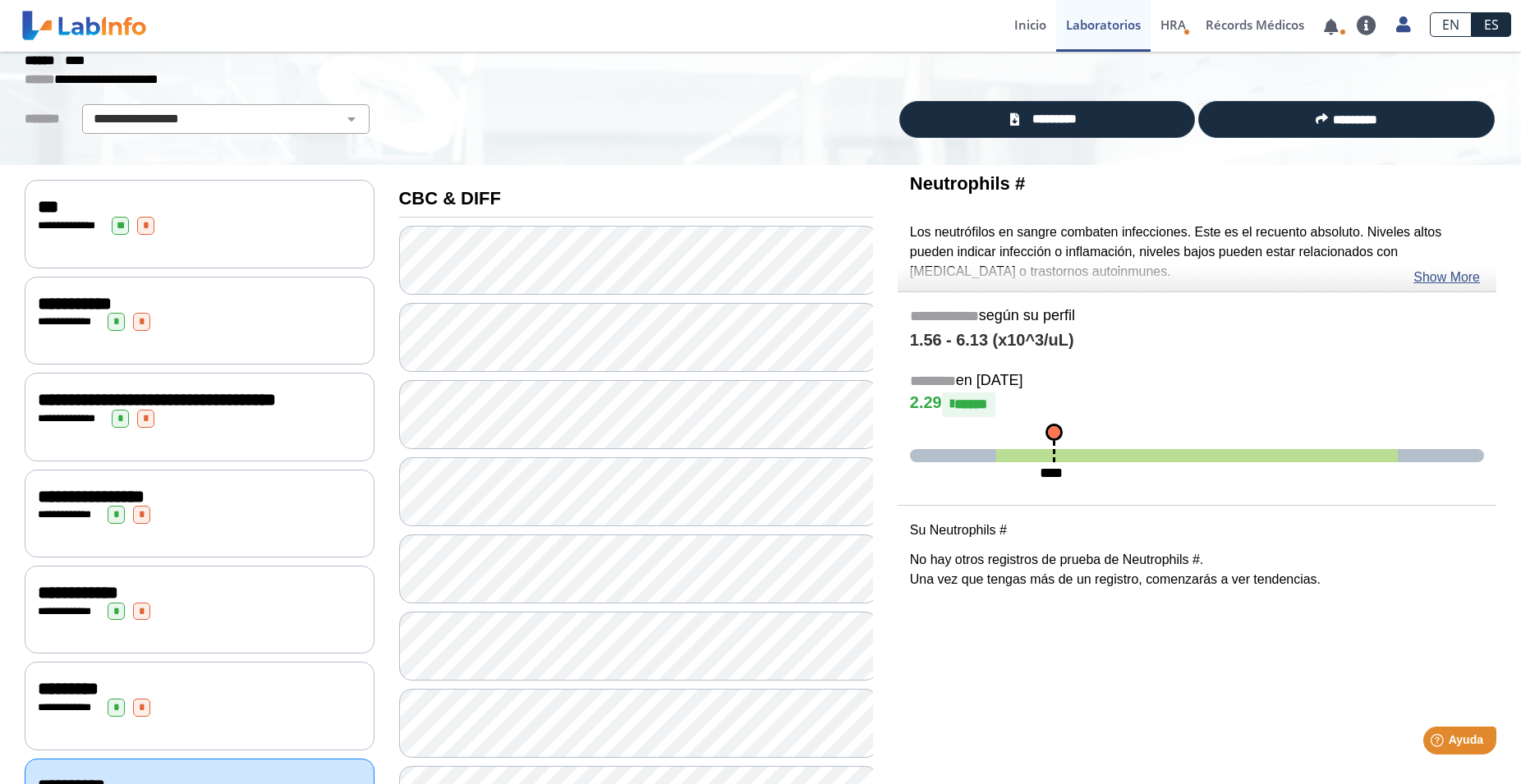
scroll to position [45, 0]
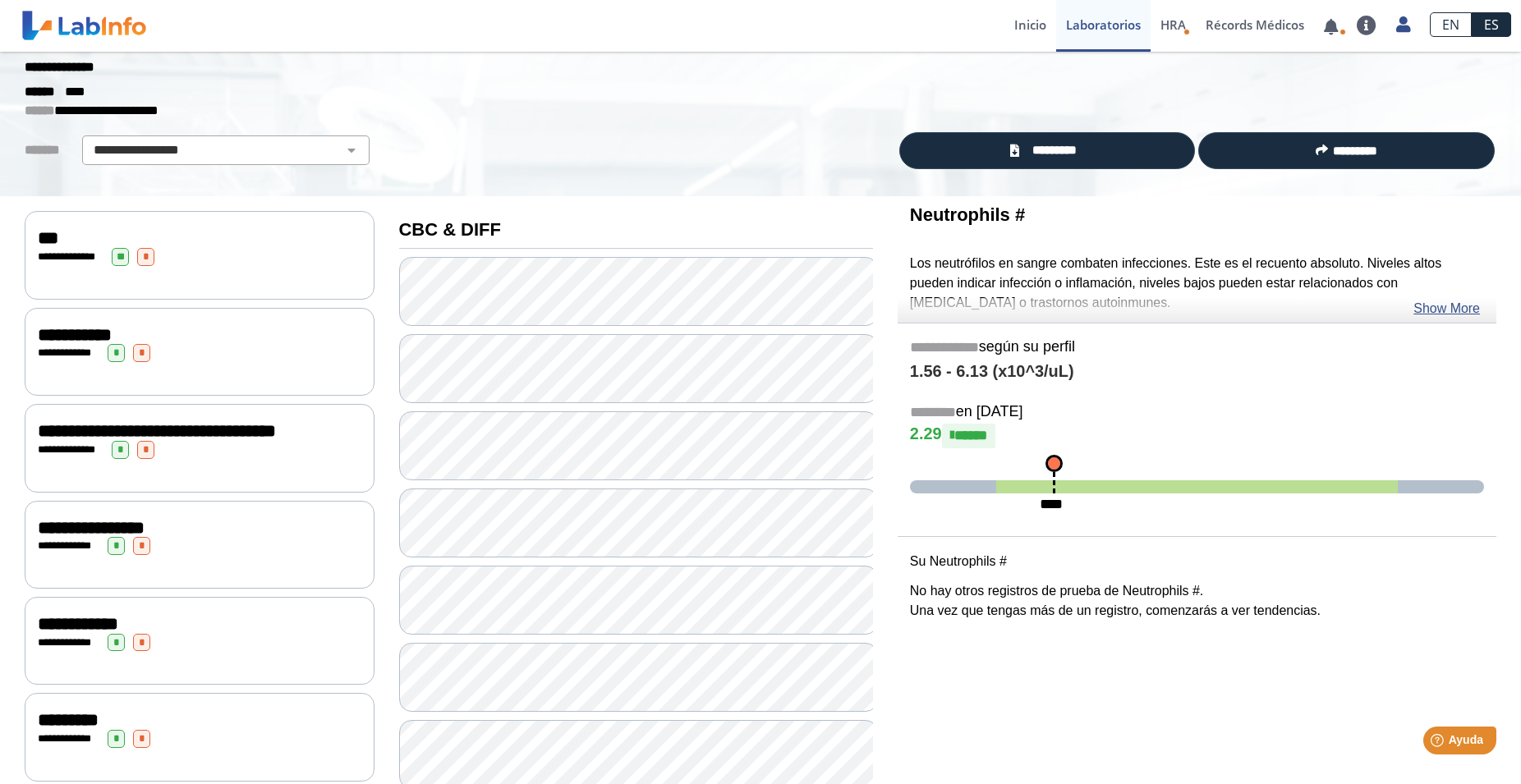
click at [59, 328] on span "**********" at bounding box center [74, 335] width 74 height 18
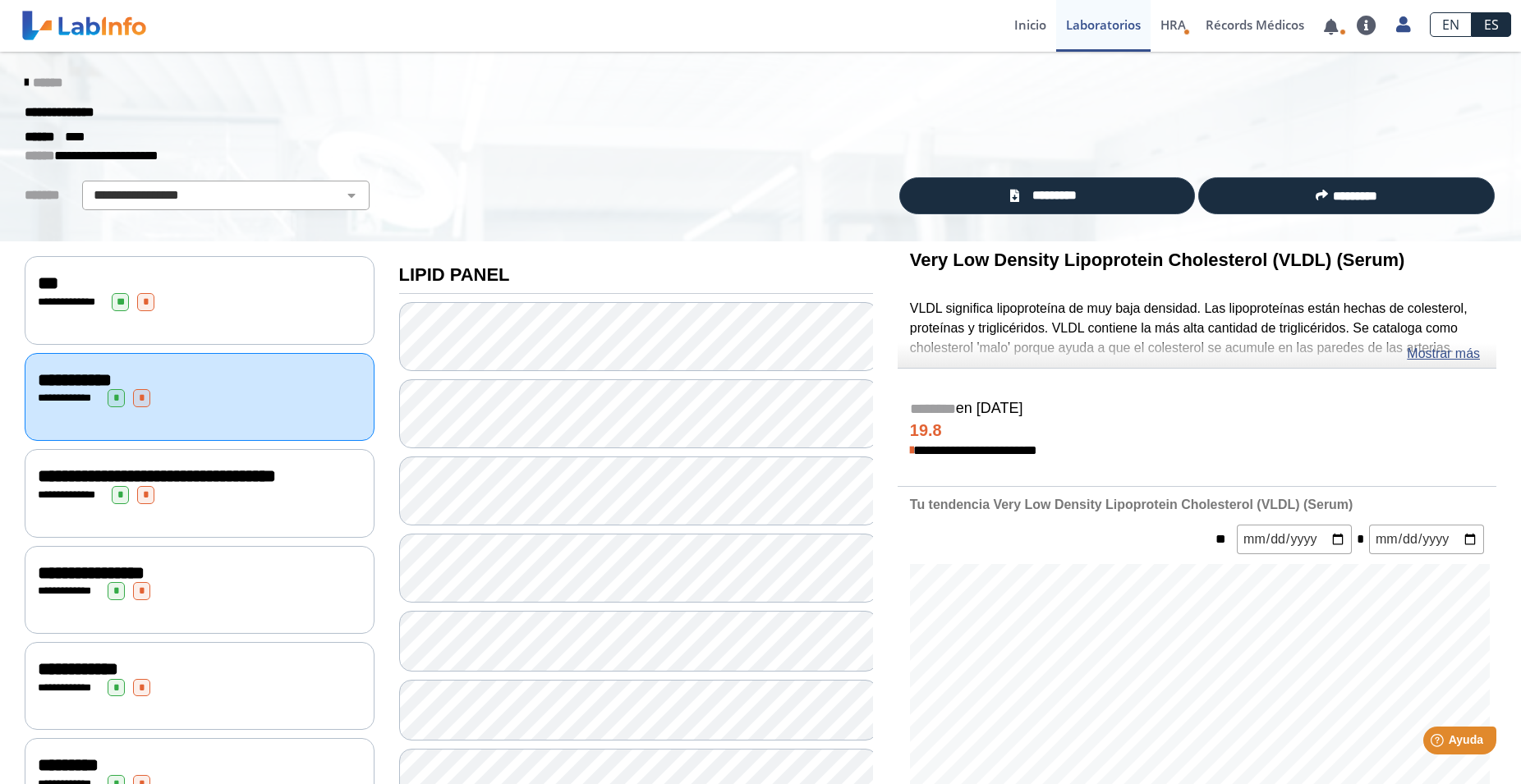
click at [107, 467] on span "**********" at bounding box center [156, 476] width 238 height 18
